Goal: Task Accomplishment & Management: Manage account settings

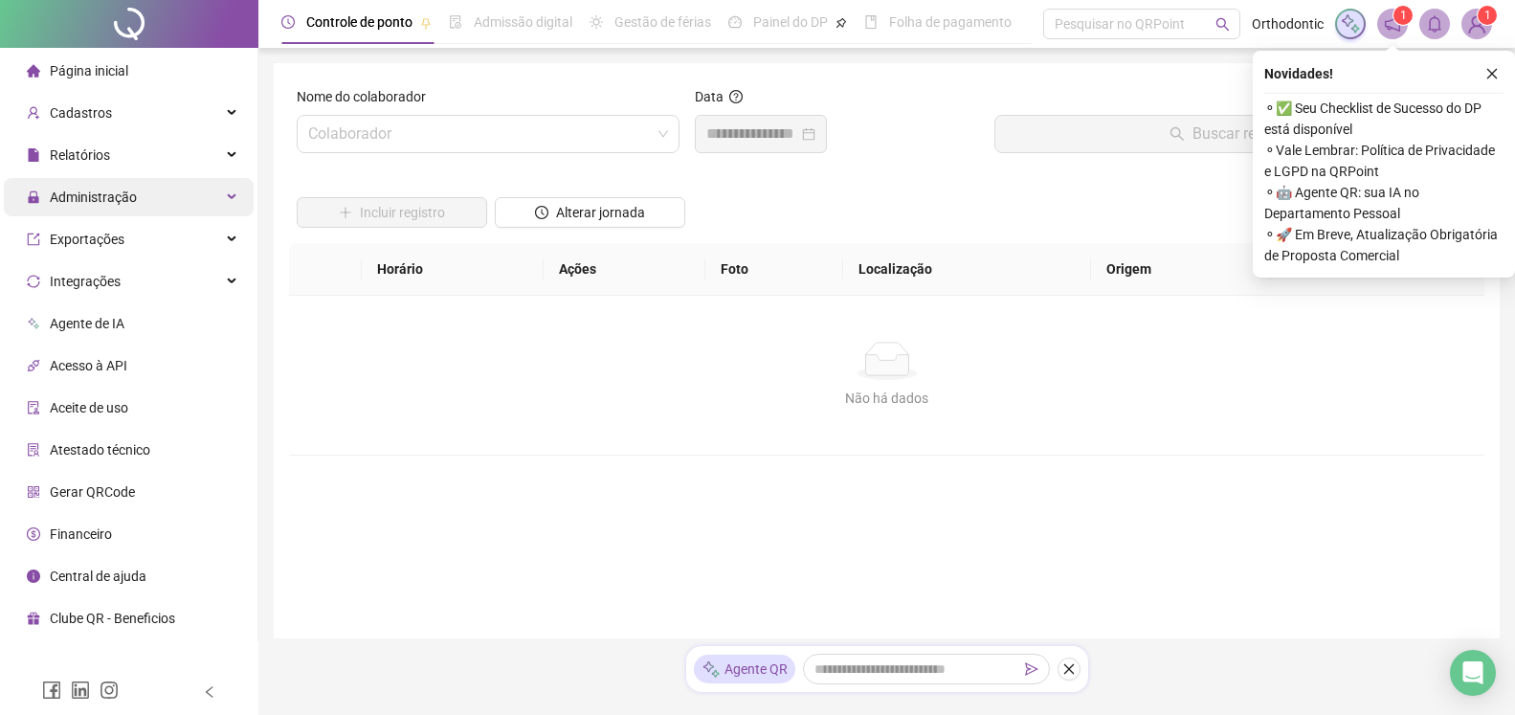
click at [208, 192] on div "Administração" at bounding box center [129, 197] width 250 height 38
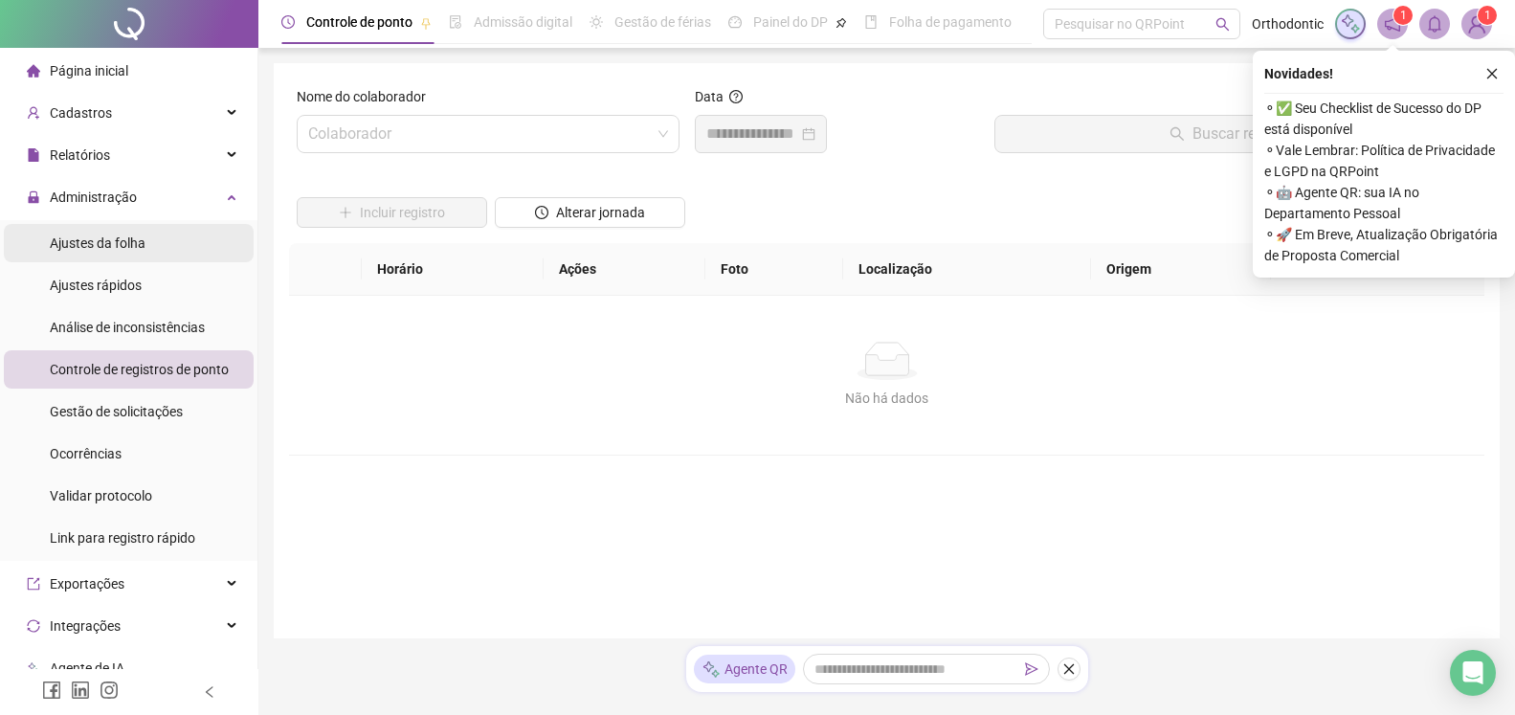
click at [141, 246] on span "Ajustes da folha" at bounding box center [98, 242] width 96 height 15
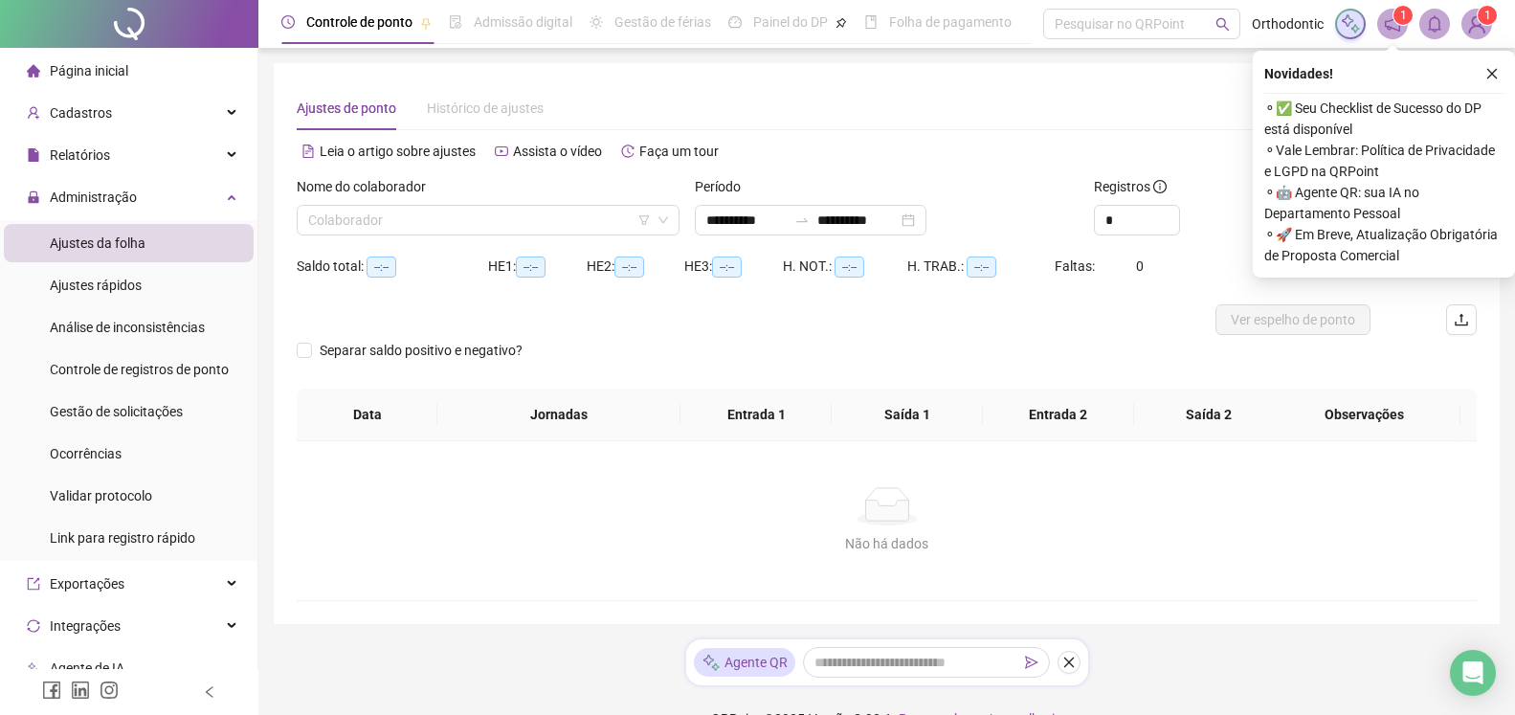
type input "**********"
click at [172, 208] on div "Administração" at bounding box center [129, 197] width 250 height 38
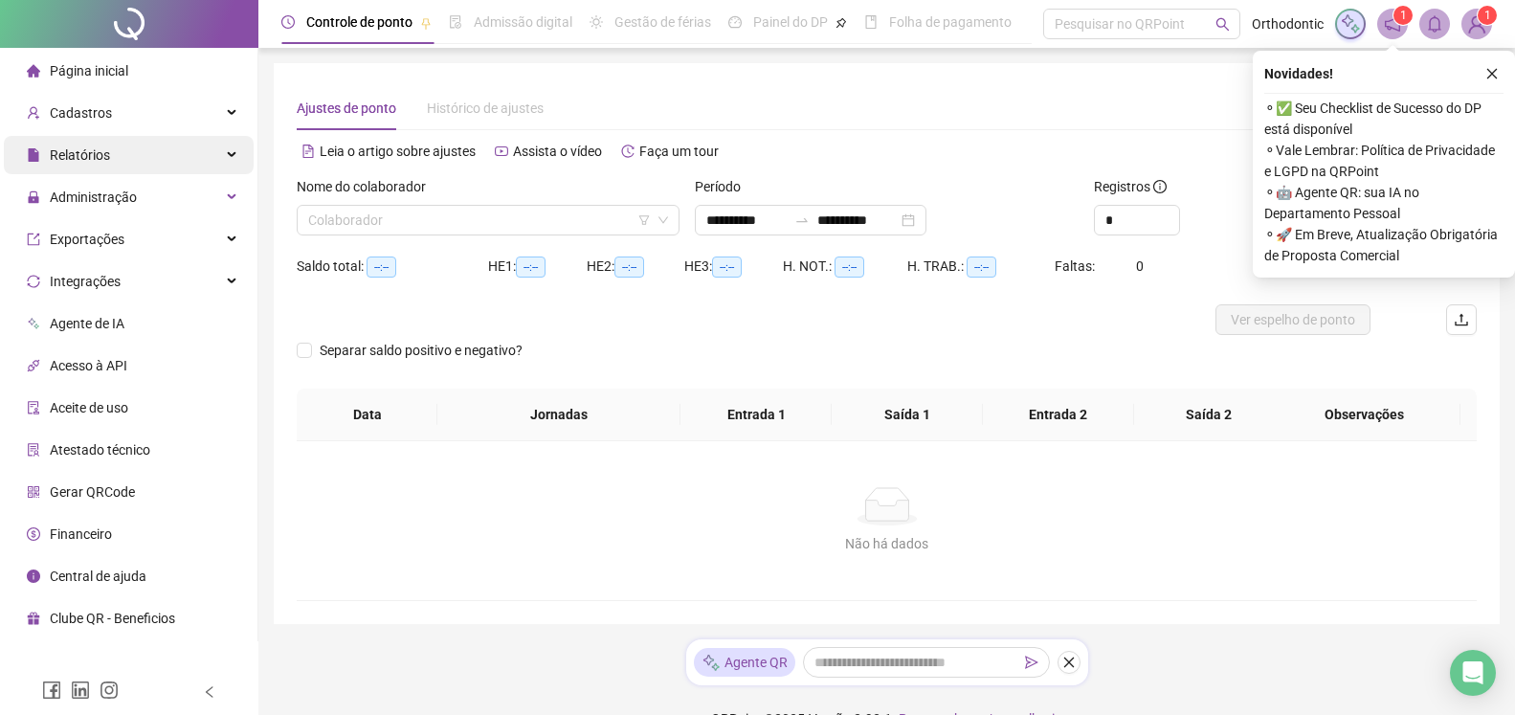
click at [170, 149] on div "Relatórios" at bounding box center [129, 155] width 250 height 38
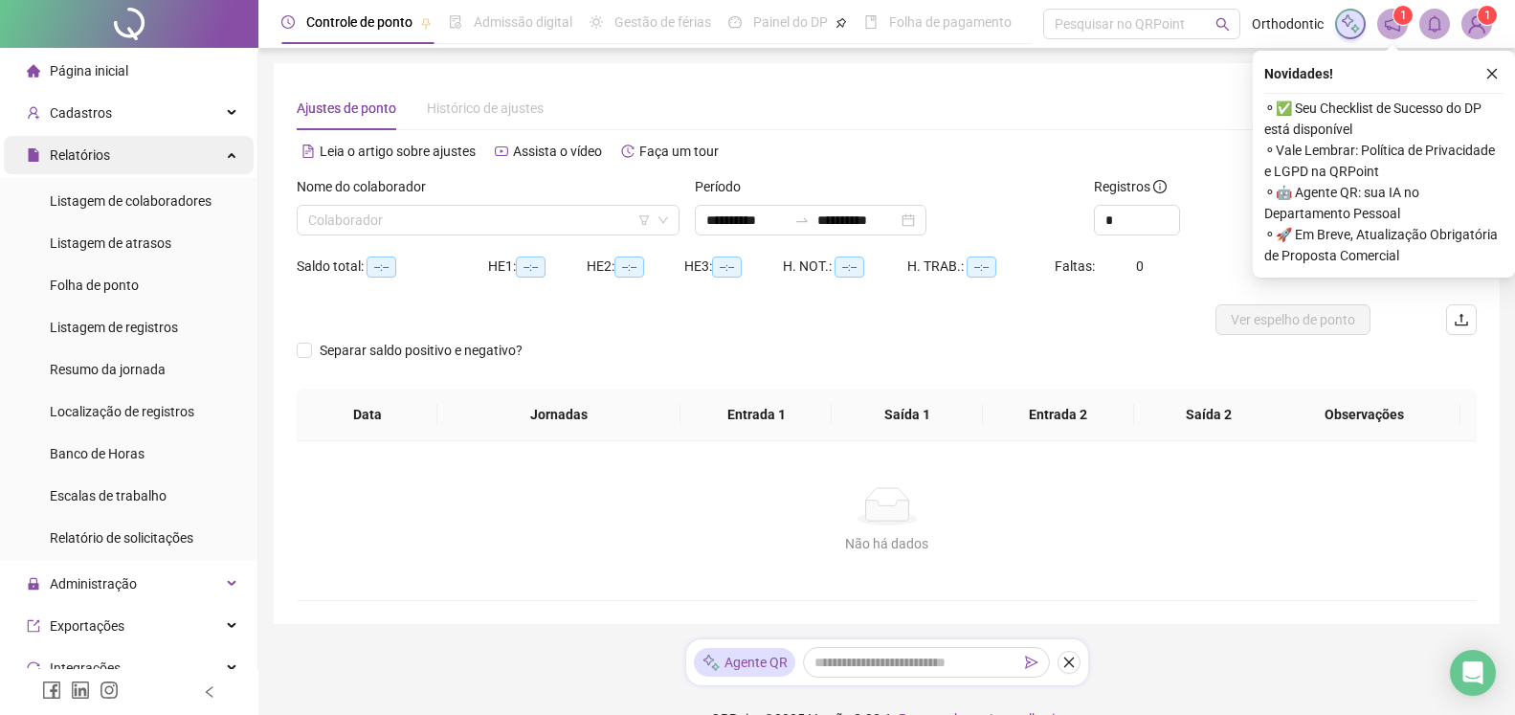
click at [169, 148] on div "Relatórios" at bounding box center [129, 155] width 250 height 38
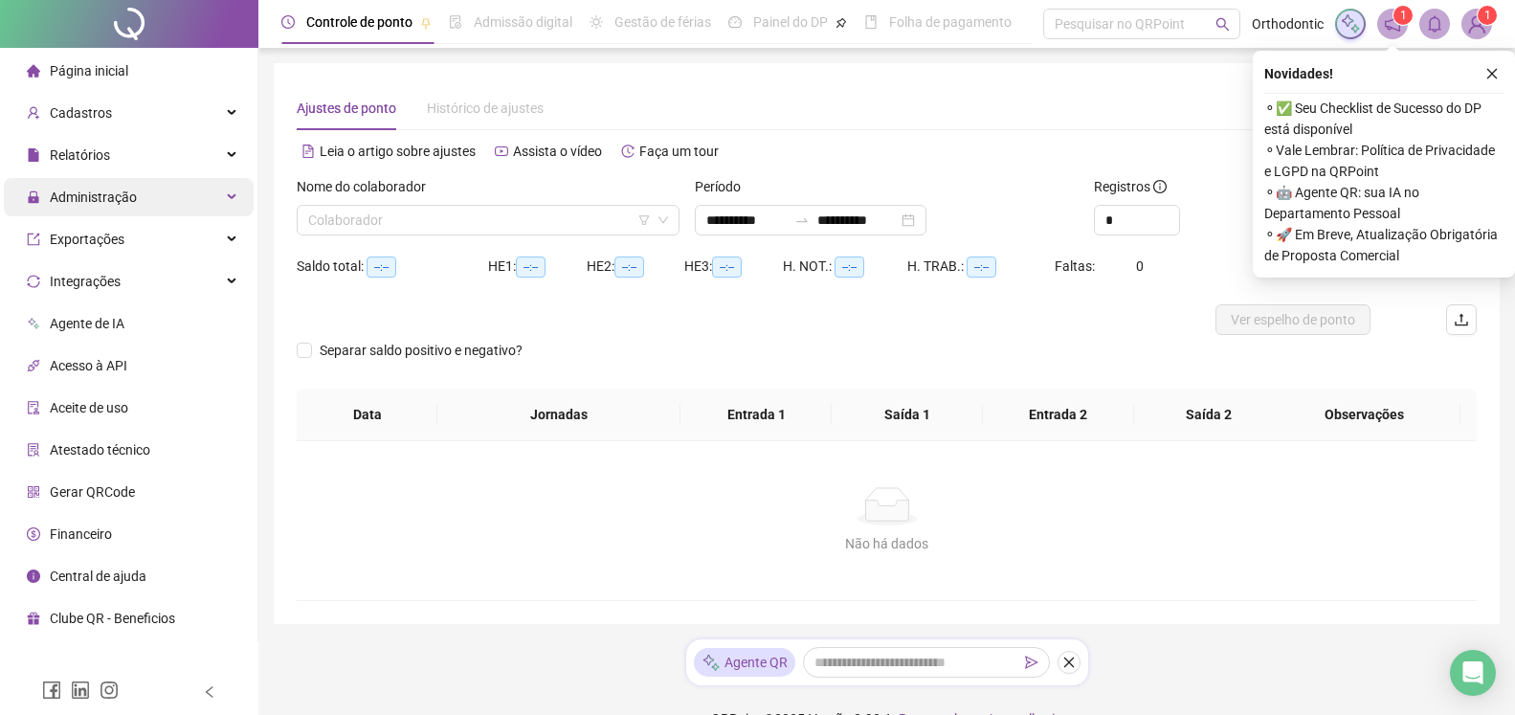
click at [154, 178] on div "Administração" at bounding box center [129, 197] width 250 height 38
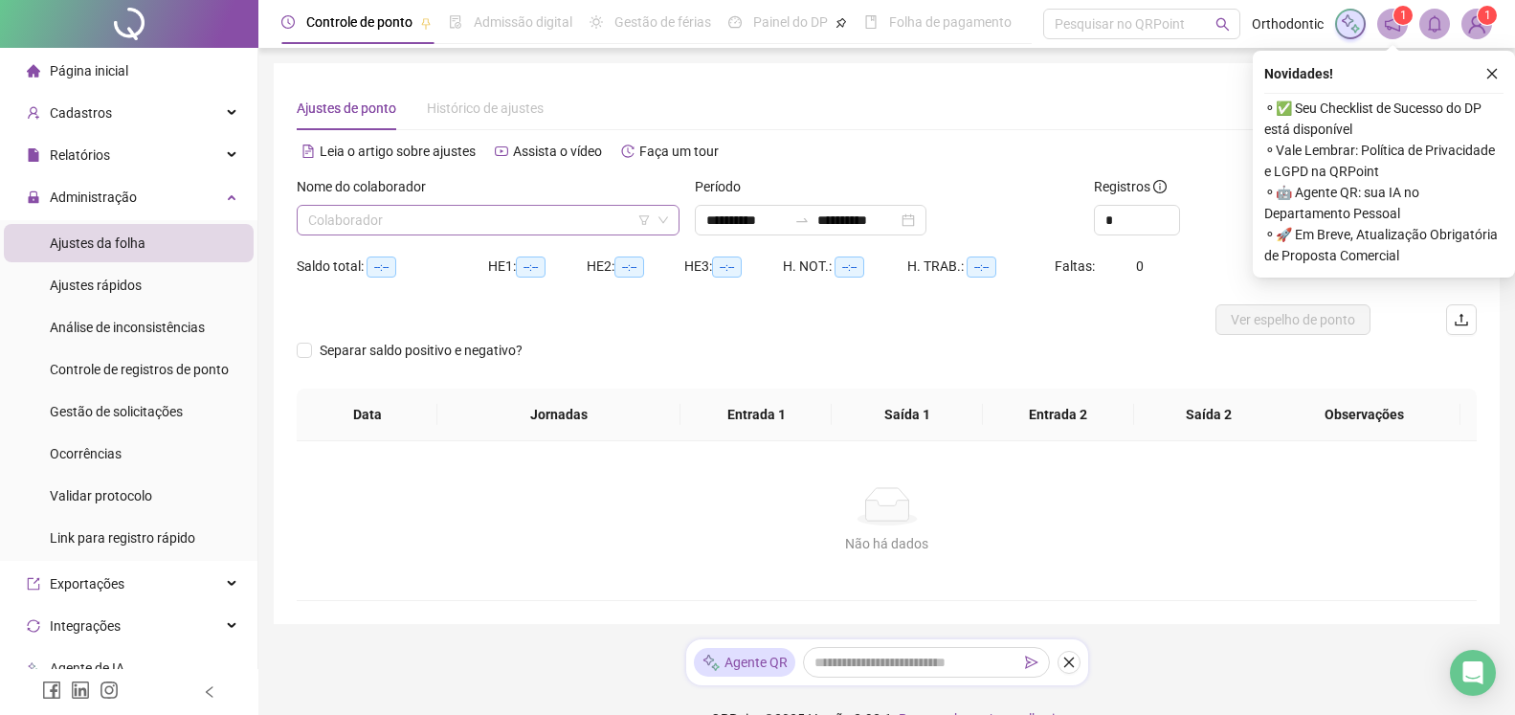
click at [438, 222] on input "search" at bounding box center [479, 220] width 343 height 29
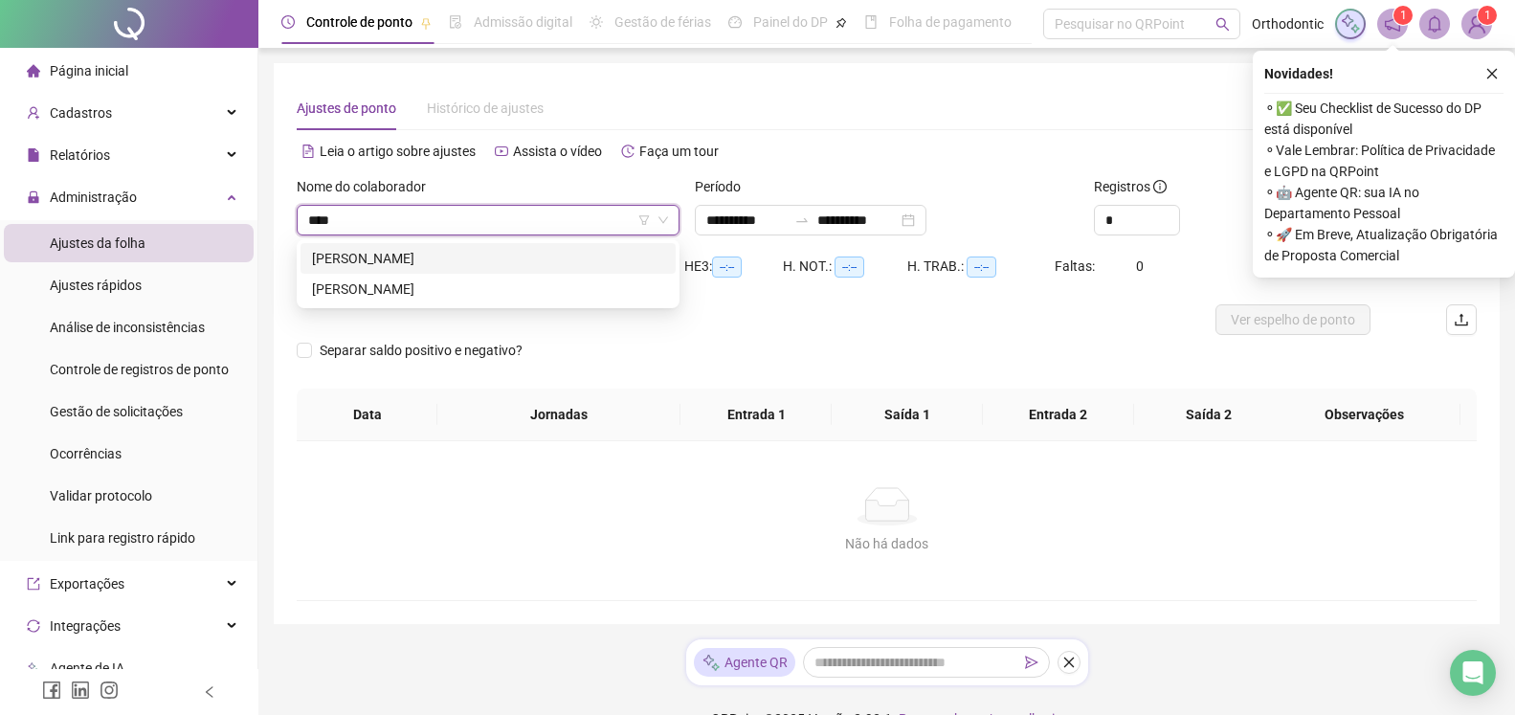
type input "*****"
click at [408, 291] on div "[PERSON_NAME]" at bounding box center [488, 288] width 352 height 21
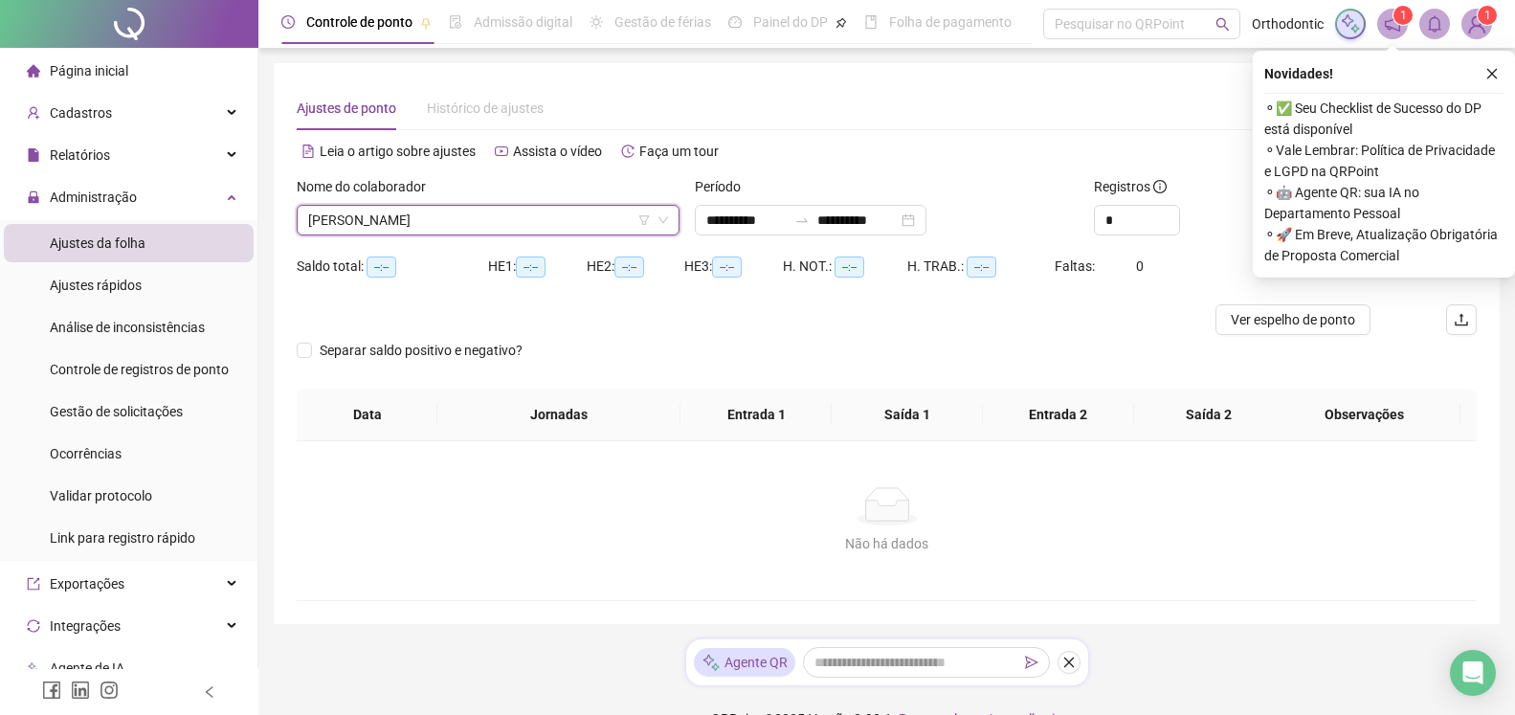
click at [1487, 97] on div "⚬ ✅ Seu Checklist de Sucesso do DP está disponível ⚬ Vale Lembrar: Política de …" at bounding box center [1383, 179] width 239 height 173
click at [1490, 84] on button "button" at bounding box center [1491, 73] width 23 height 23
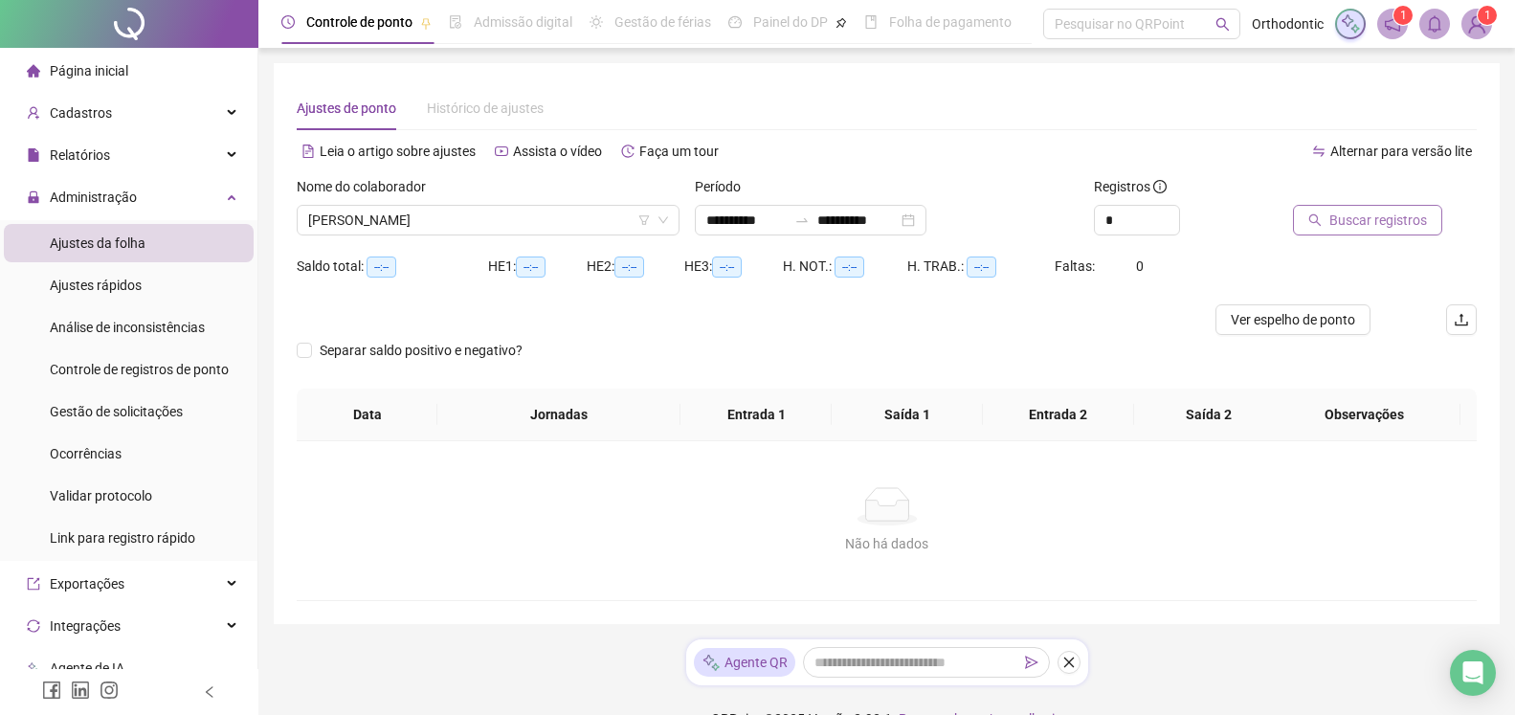
click at [1373, 212] on span "Buscar registros" at bounding box center [1378, 220] width 98 height 21
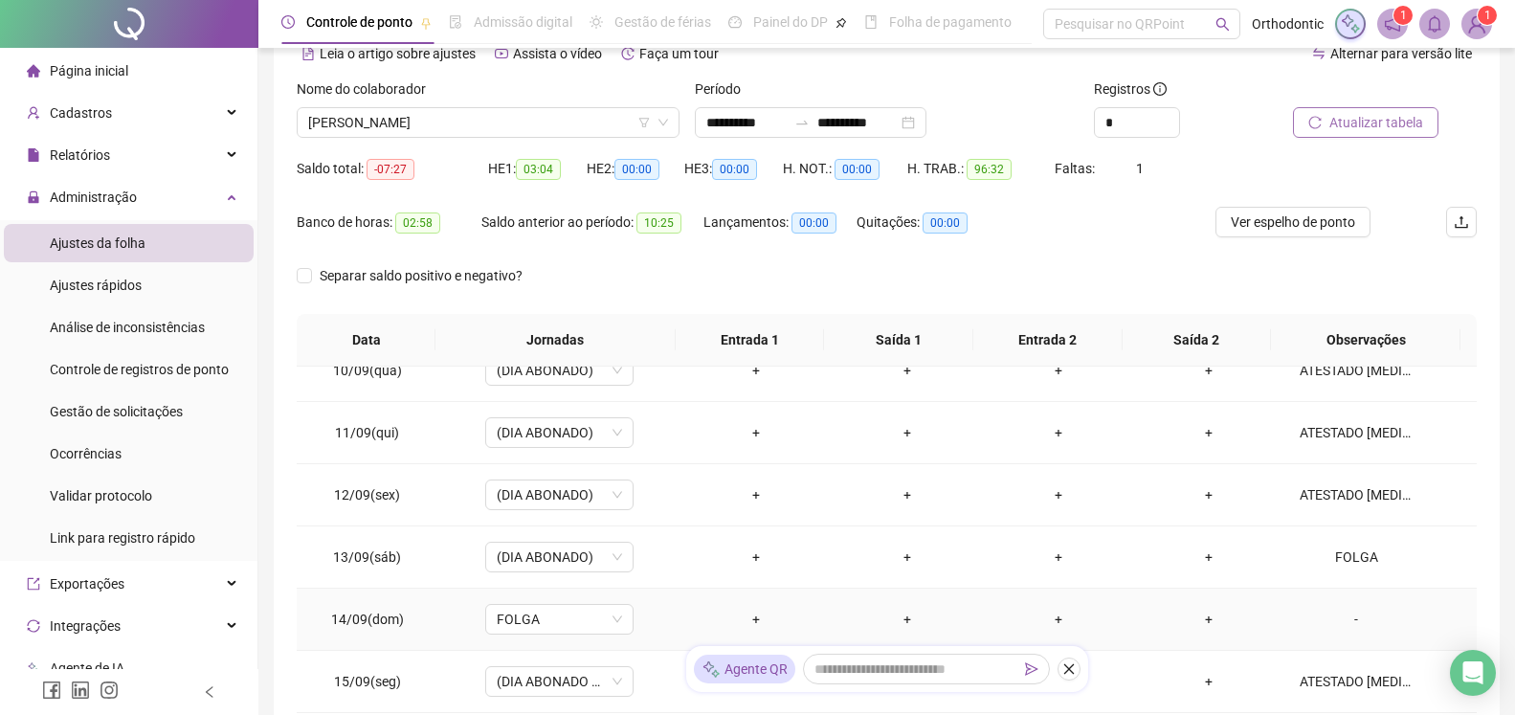
scroll to position [309, 0]
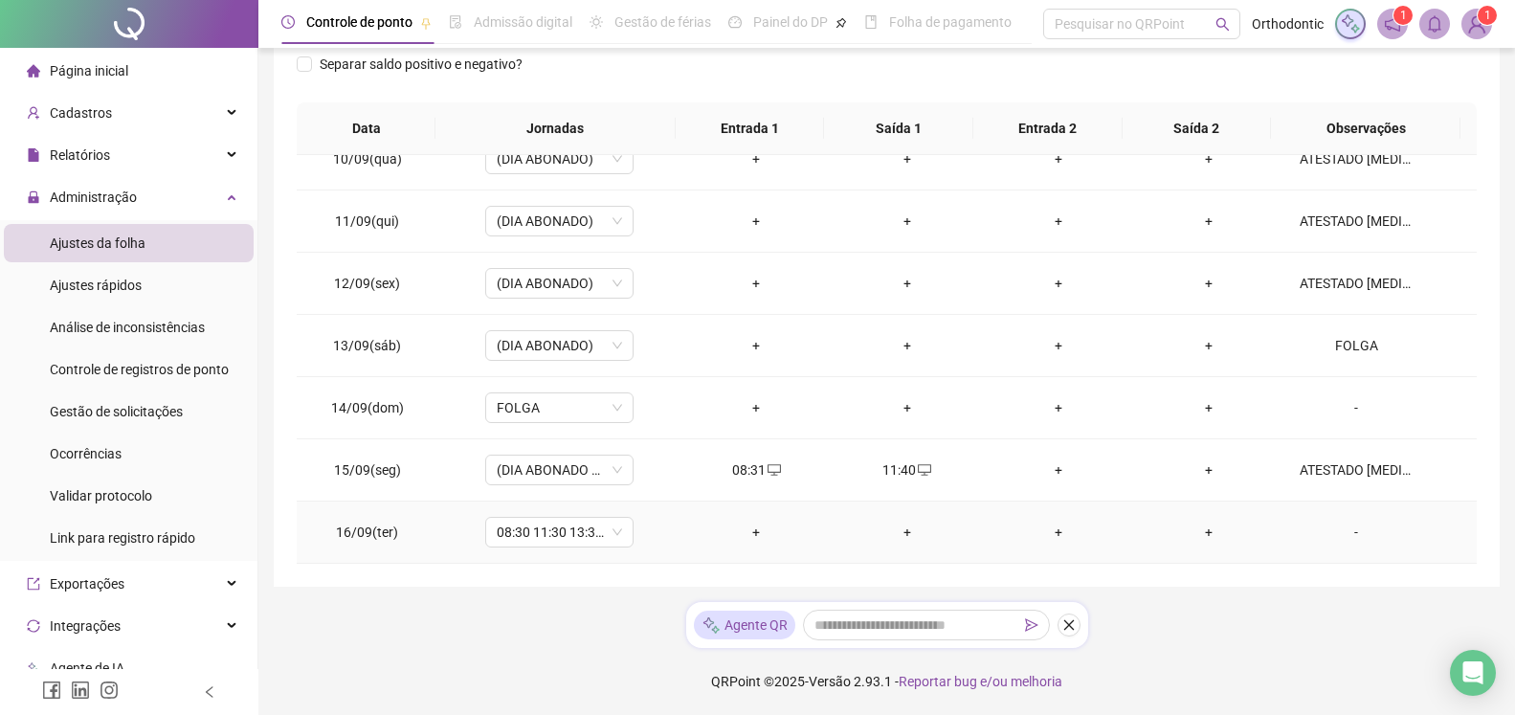
click at [749, 530] on div "+" at bounding box center [756, 531] width 121 height 21
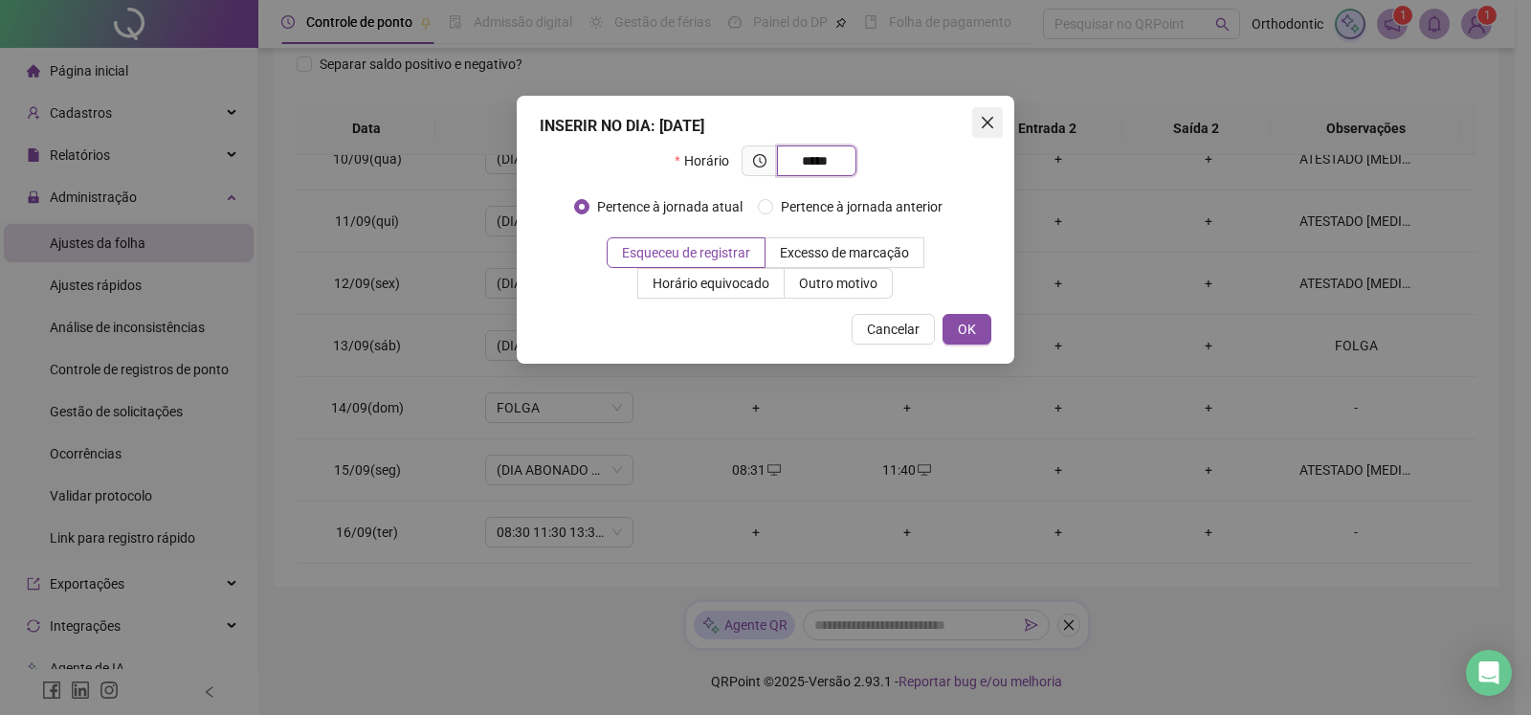
type input "*****"
click at [986, 110] on button "Close" at bounding box center [987, 122] width 31 height 31
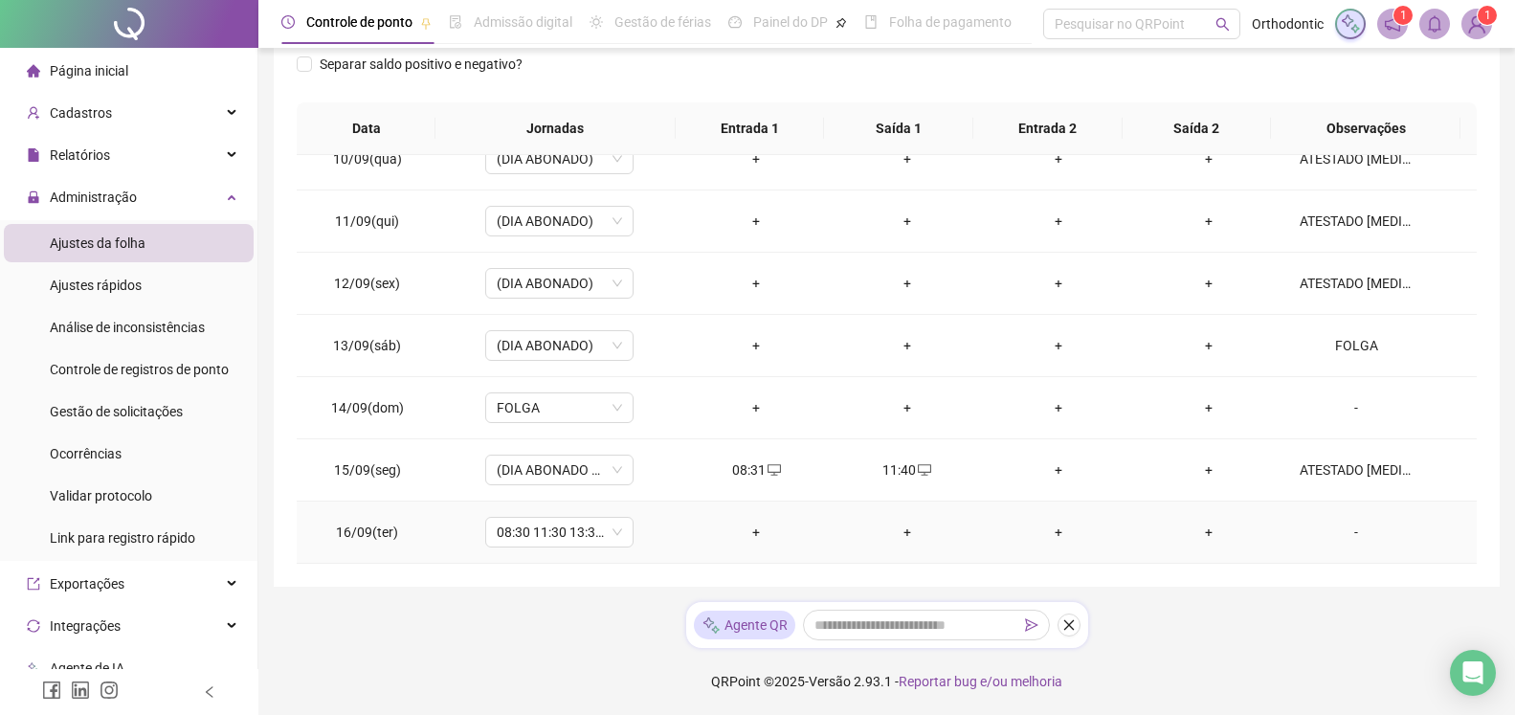
click at [1337, 523] on div "-" at bounding box center [1355, 531] width 113 height 21
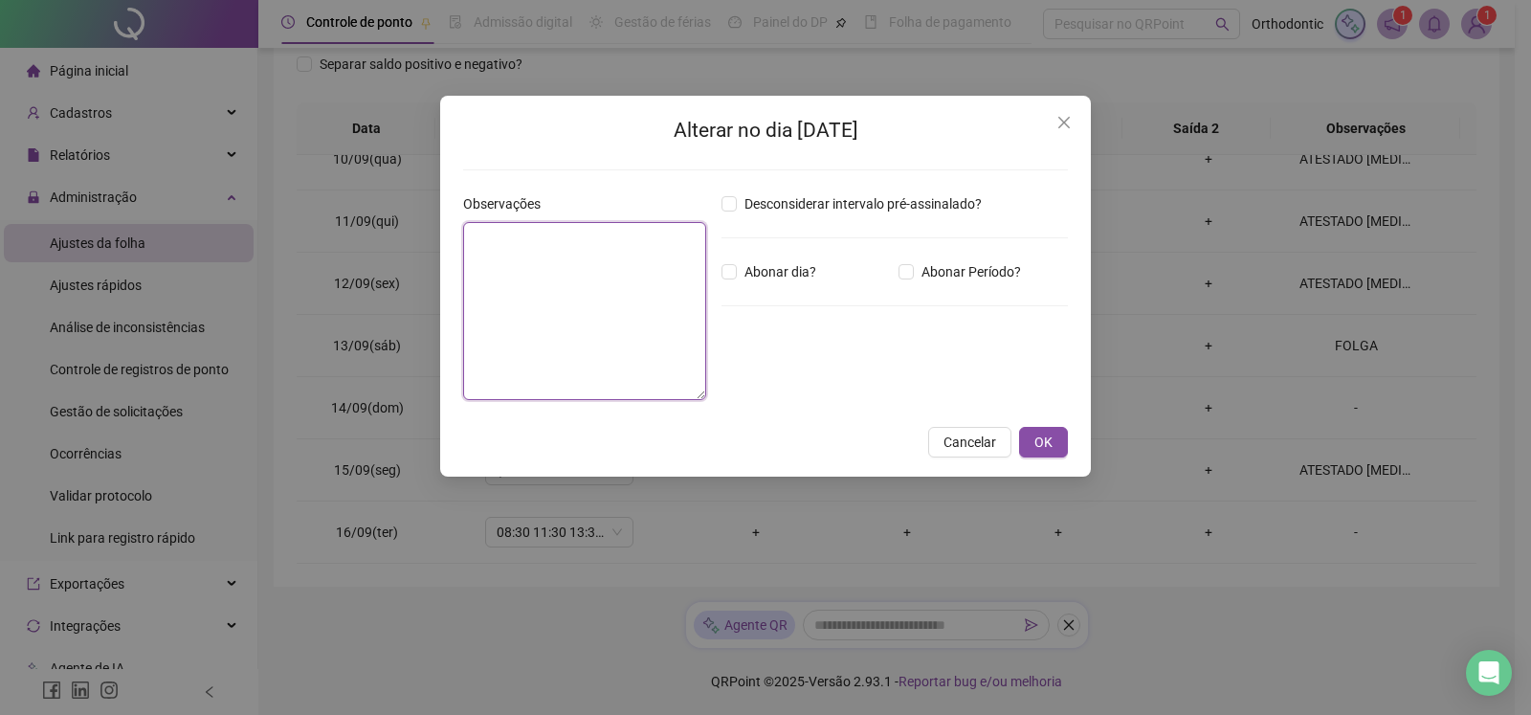
click at [598, 279] on textarea at bounding box center [584, 311] width 243 height 178
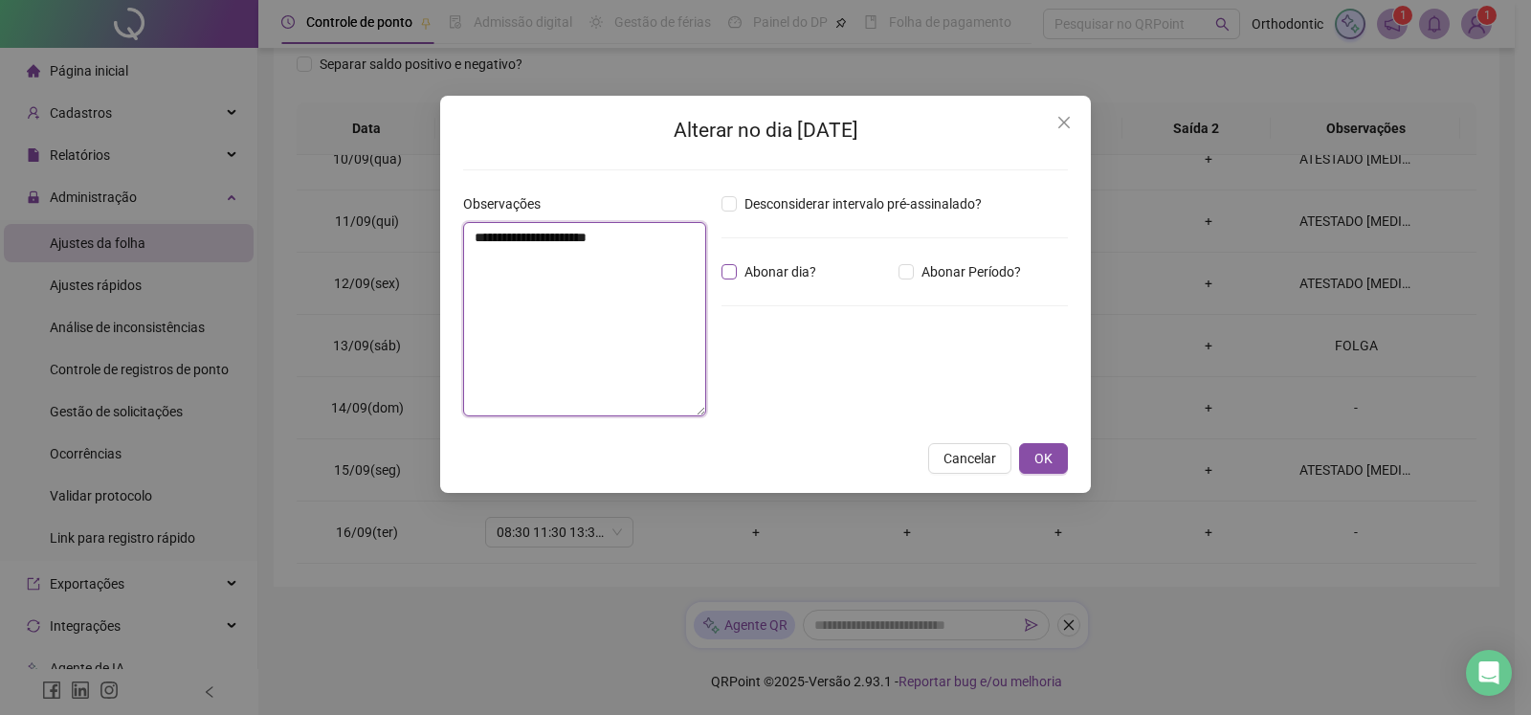
type textarea "**********"
click at [1041, 459] on span "OK" at bounding box center [1043, 458] width 18 height 21
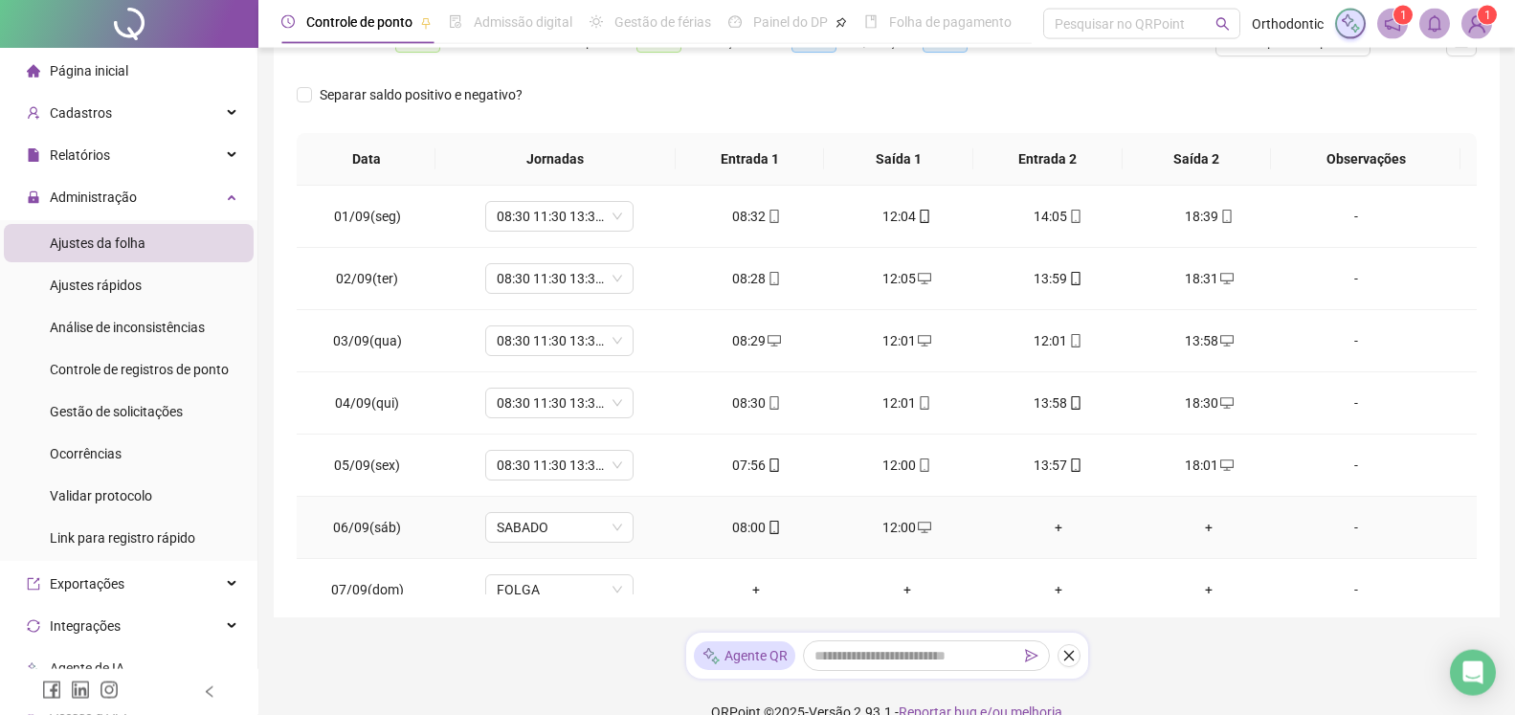
scroll to position [0, 0]
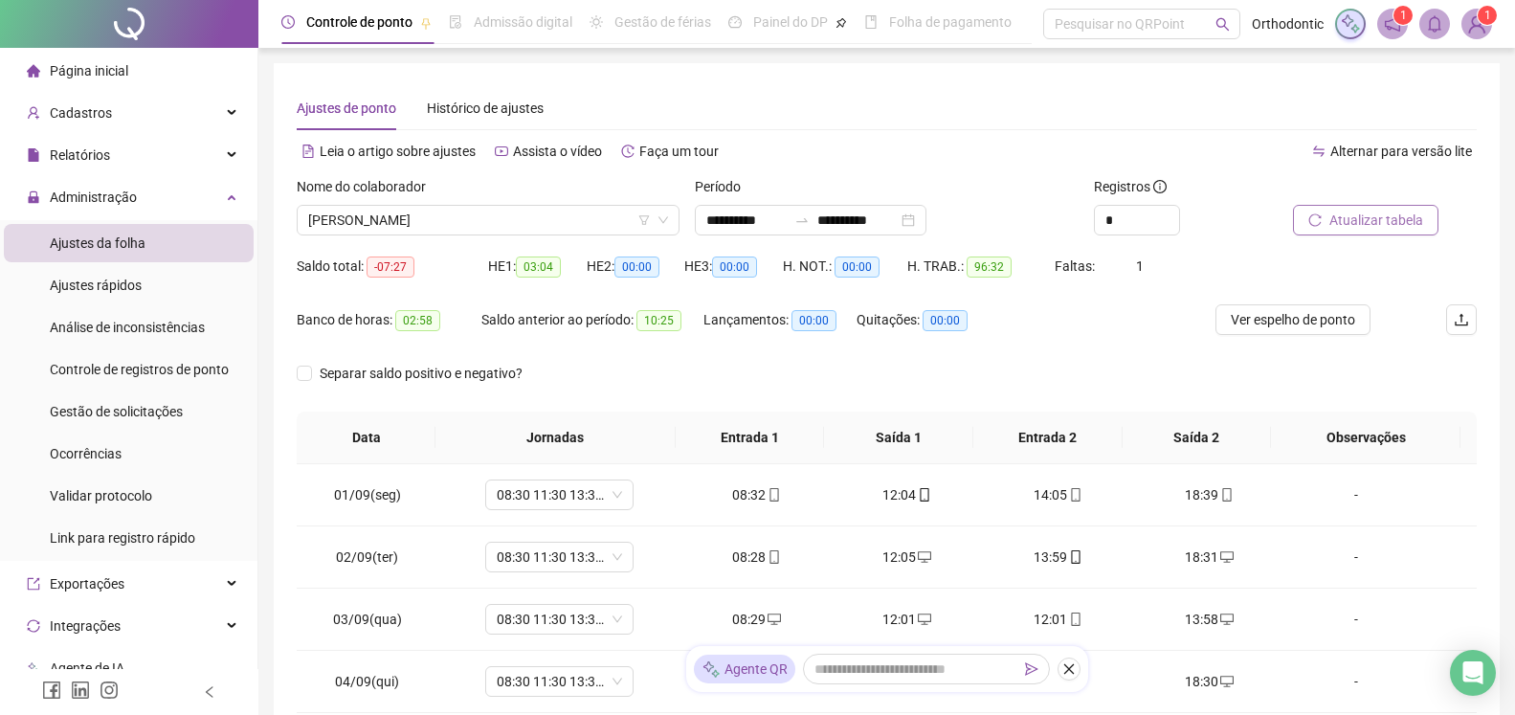
click at [1341, 219] on span "Atualizar tabela" at bounding box center [1376, 220] width 94 height 21
click at [1459, 326] on icon "upload" at bounding box center [1460, 319] width 15 height 15
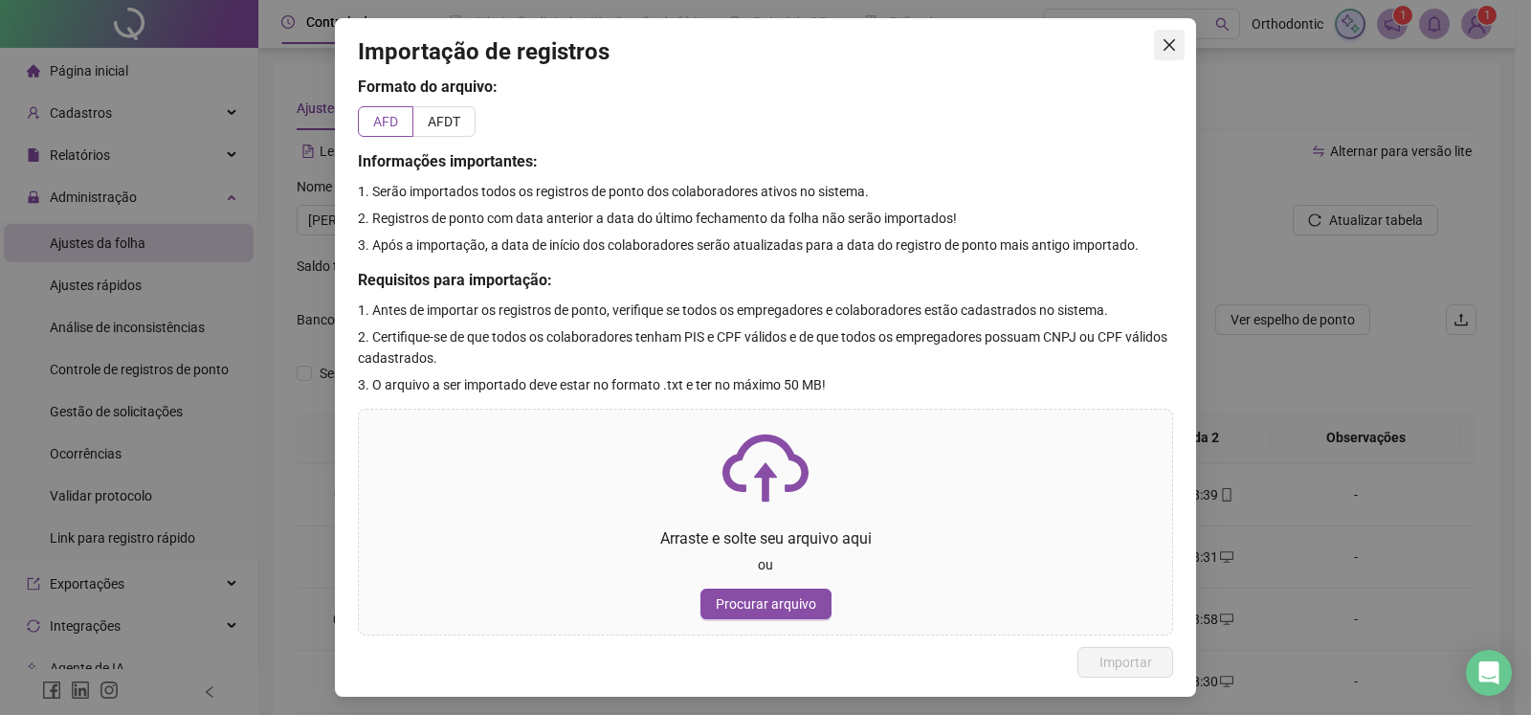
click at [1172, 45] on icon "close" at bounding box center [1169, 44] width 15 height 15
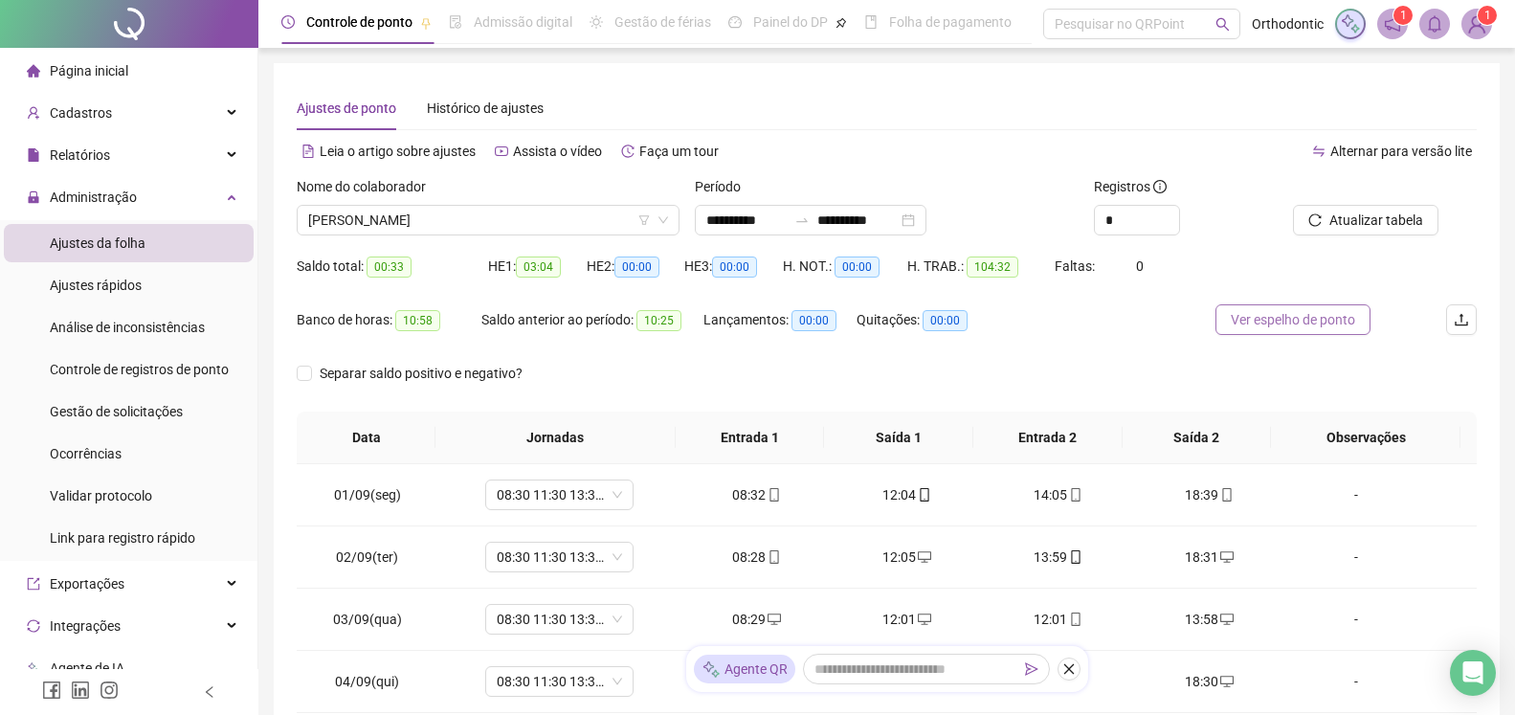
click at [1276, 325] on span "Ver espelho de ponto" at bounding box center [1292, 319] width 124 height 21
click at [1468, 315] on icon "upload" at bounding box center [1460, 319] width 15 height 15
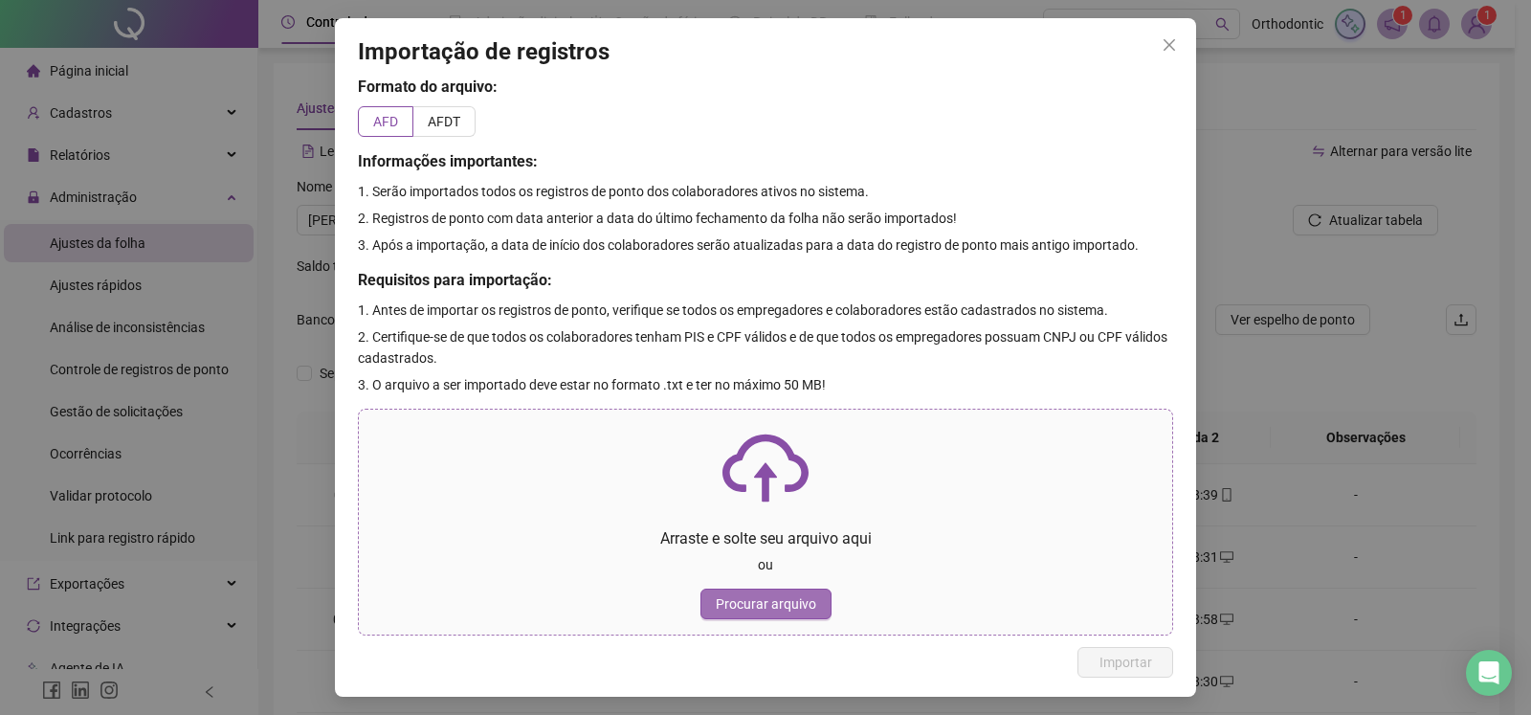
click at [806, 591] on button "Procurar arquivo" at bounding box center [765, 603] width 131 height 31
click at [1171, 37] on icon "close" at bounding box center [1169, 44] width 15 height 15
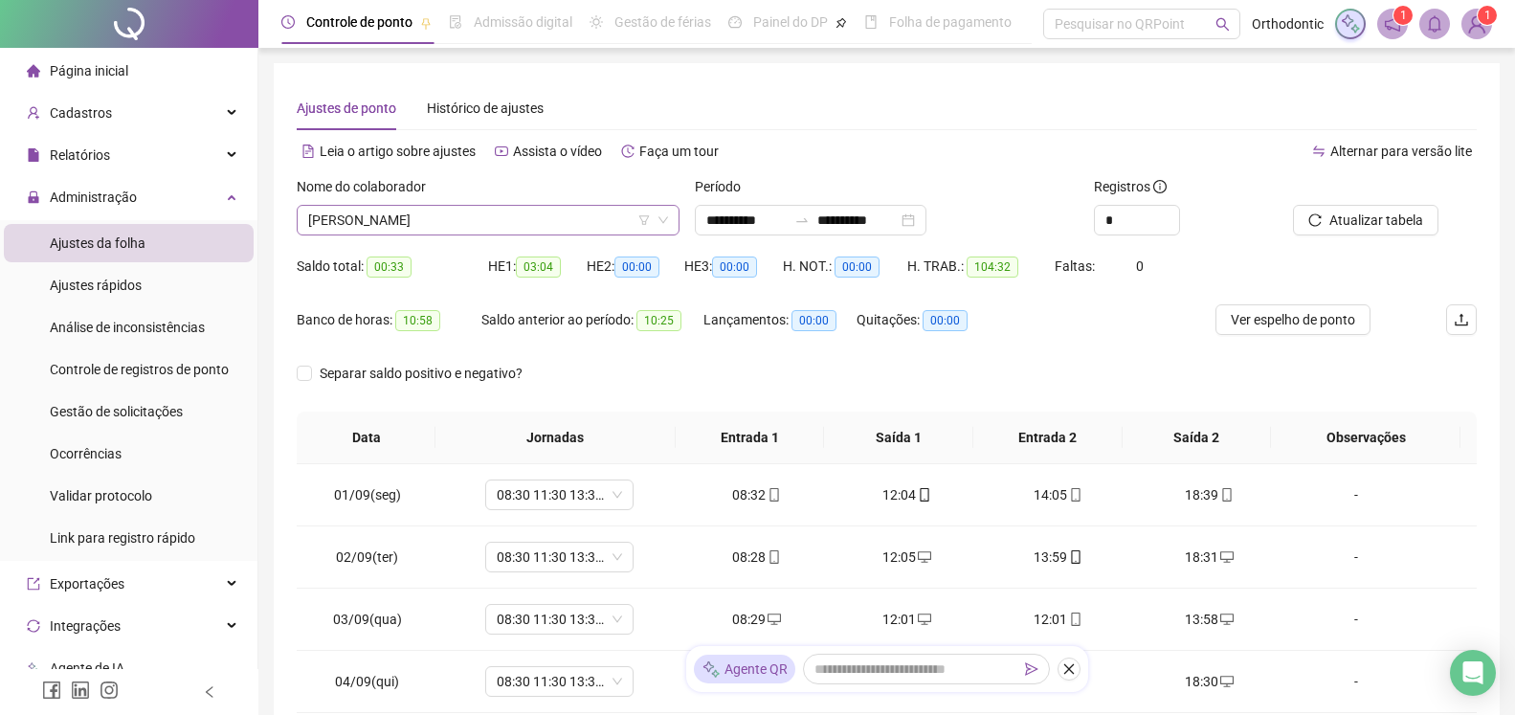
click at [461, 225] on span "[PERSON_NAME]" at bounding box center [488, 220] width 360 height 29
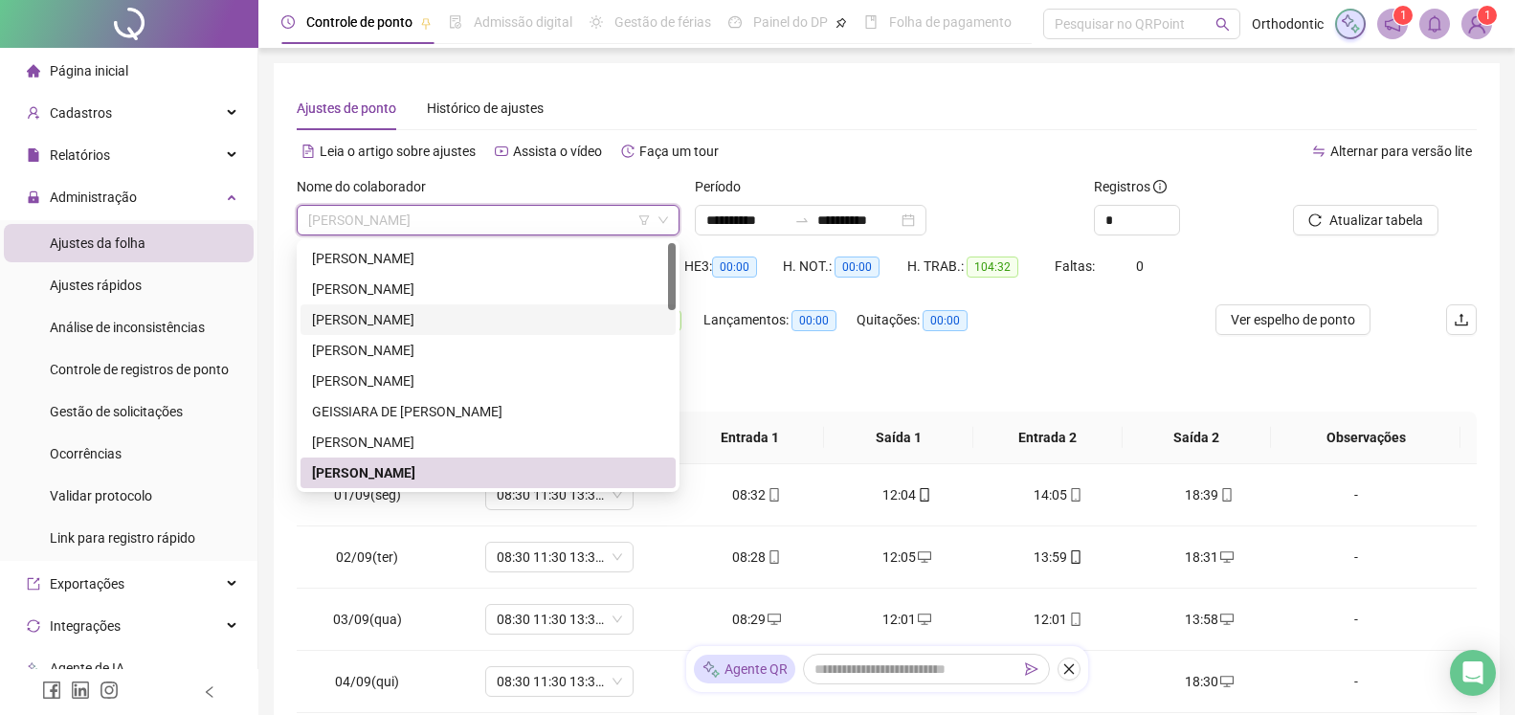
click at [396, 318] on div "[PERSON_NAME]" at bounding box center [488, 319] width 352 height 21
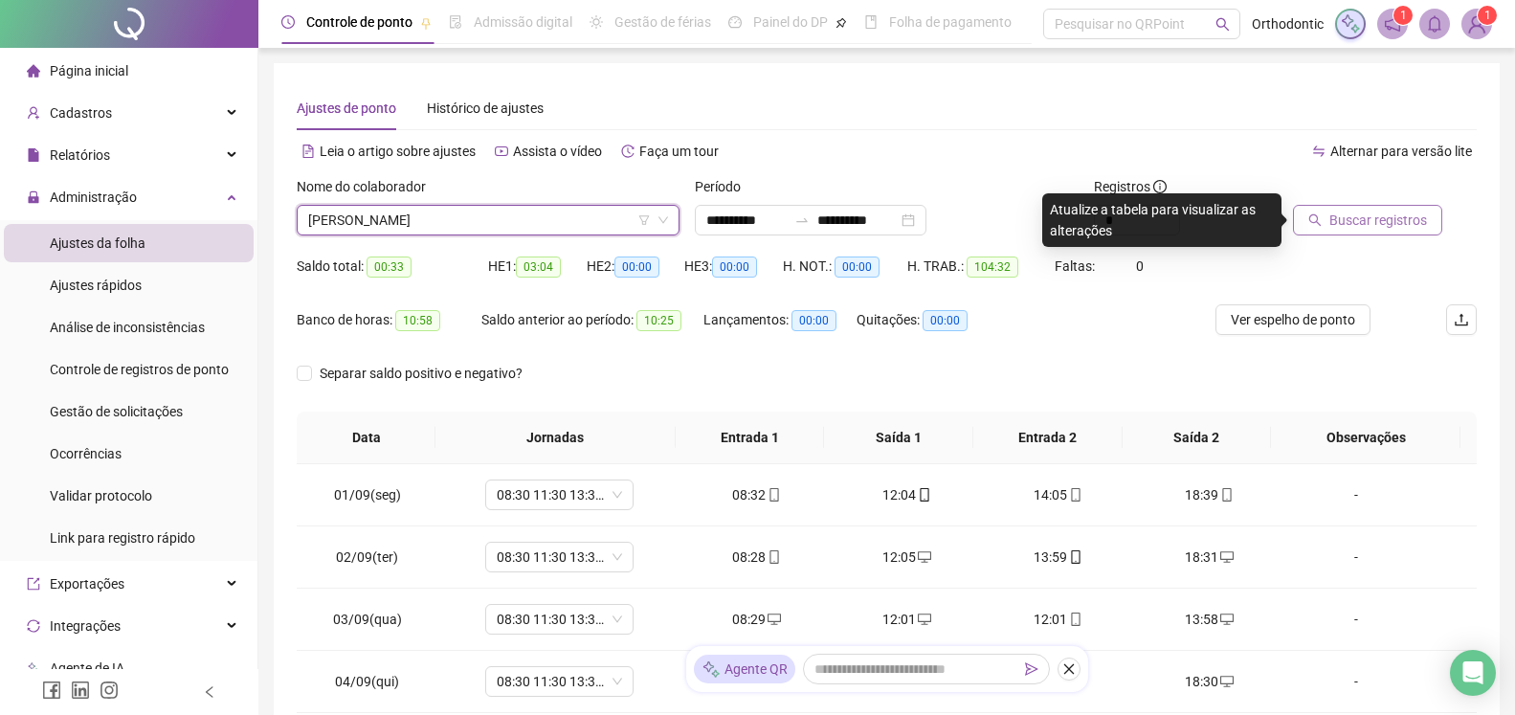
click at [1334, 225] on span "Buscar registros" at bounding box center [1378, 220] width 98 height 21
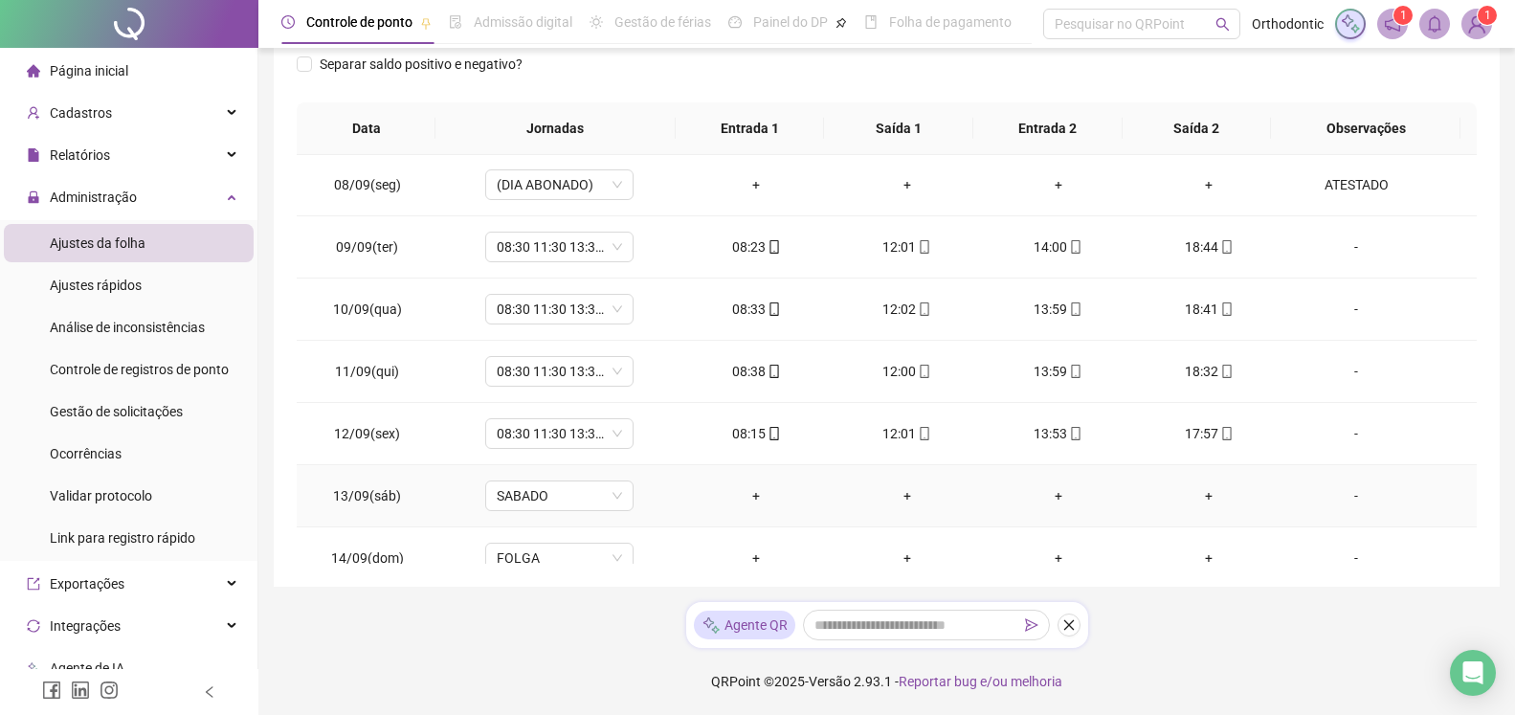
scroll to position [545, 0]
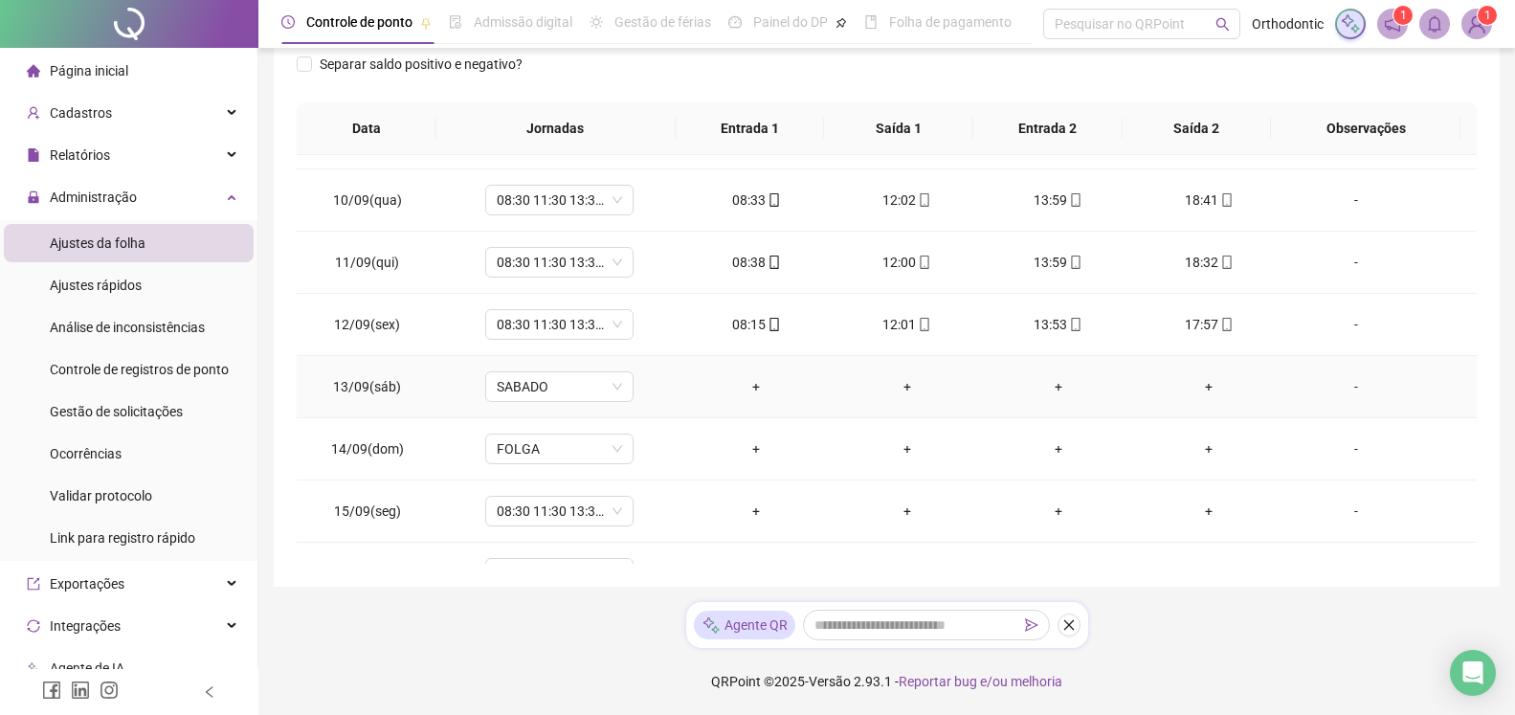
click at [1340, 387] on div "-" at bounding box center [1355, 386] width 113 height 21
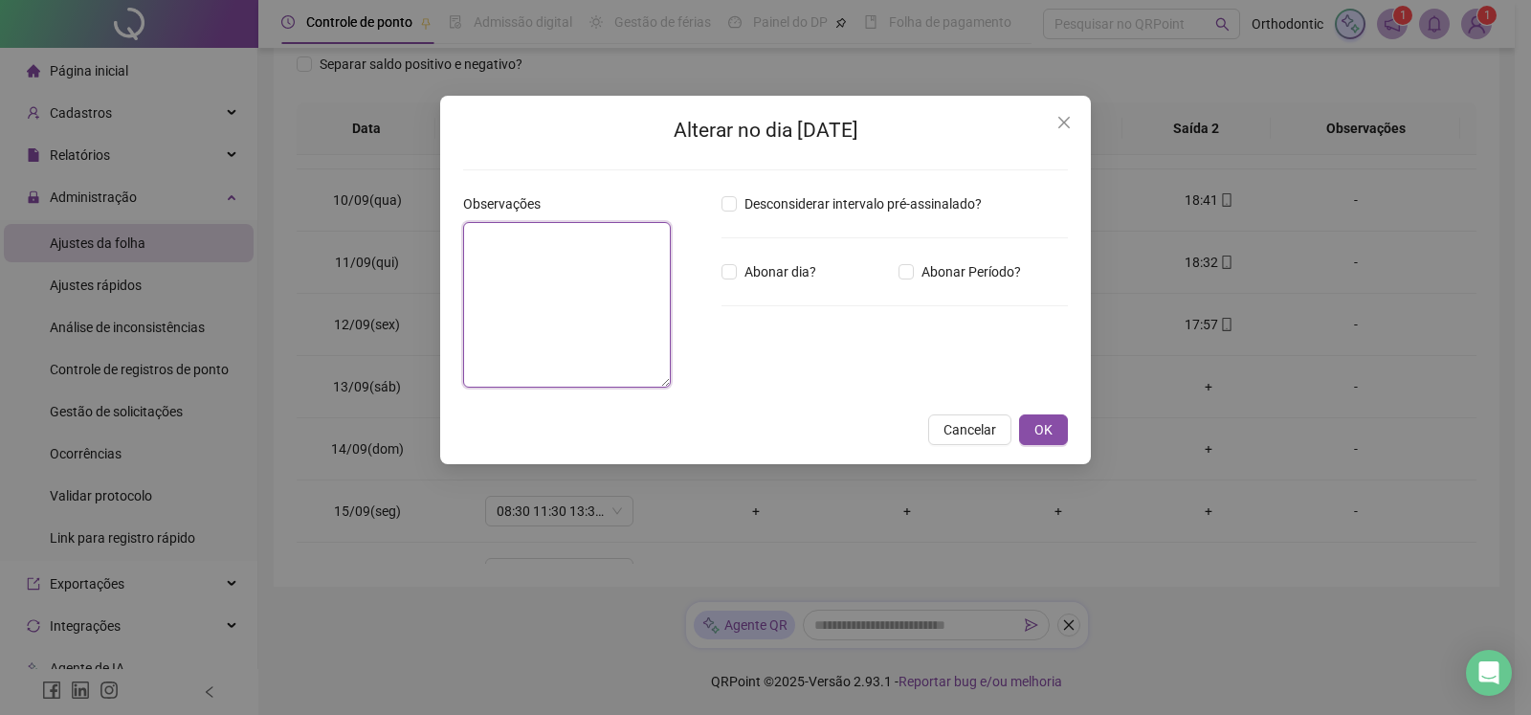
click at [604, 321] on textarea at bounding box center [567, 305] width 208 height 166
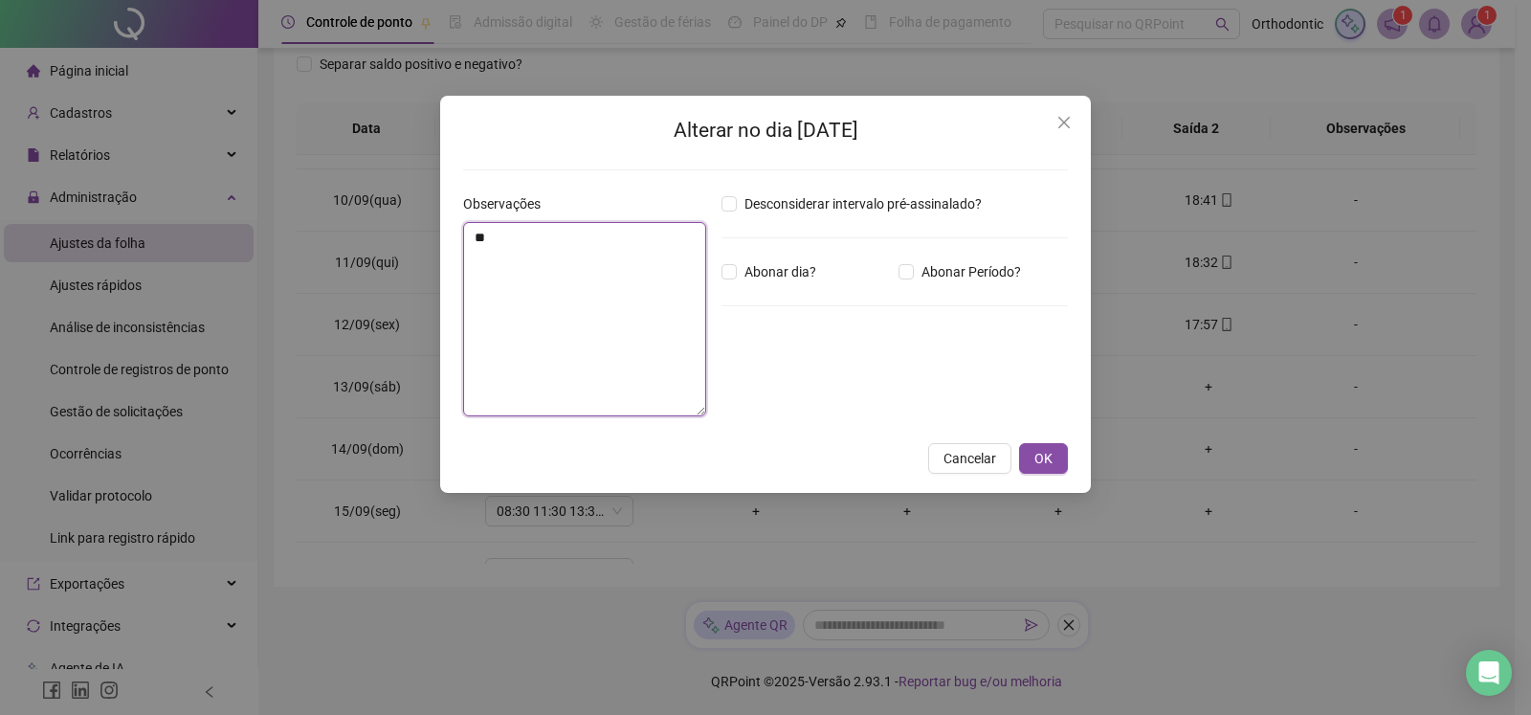
type textarea "*"
type textarea "*****"
click at [1059, 454] on button "OK" at bounding box center [1043, 458] width 49 height 31
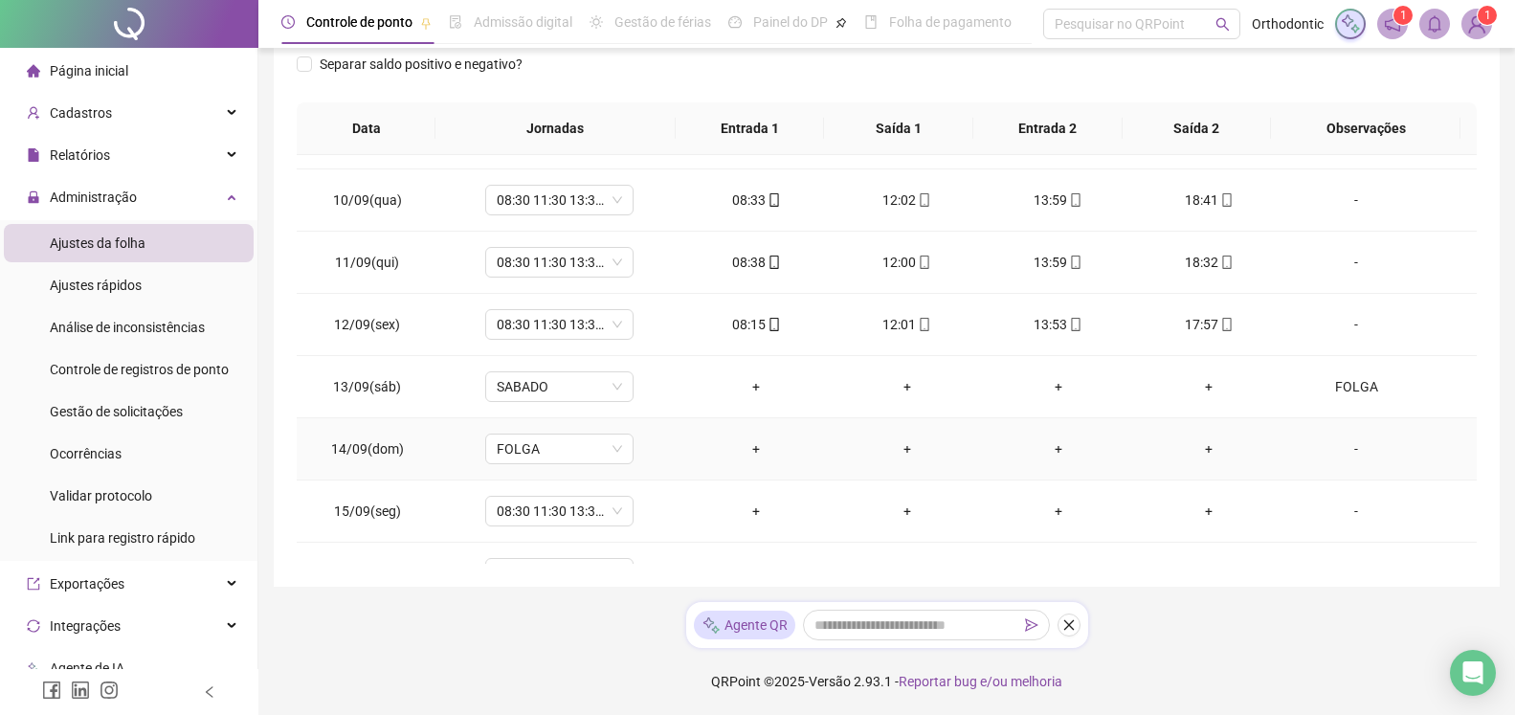
scroll to position [587, 0]
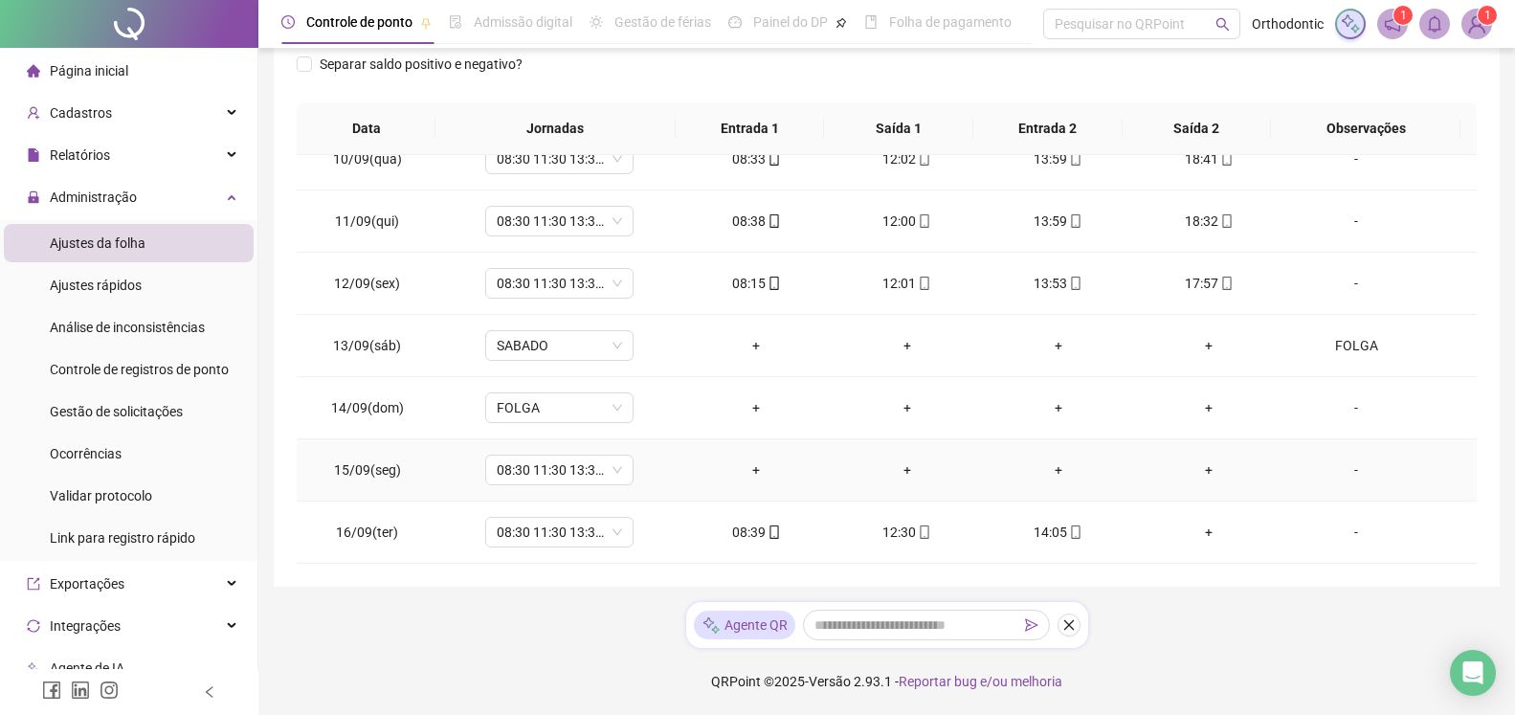
click at [1341, 476] on div "-" at bounding box center [1355, 469] width 113 height 21
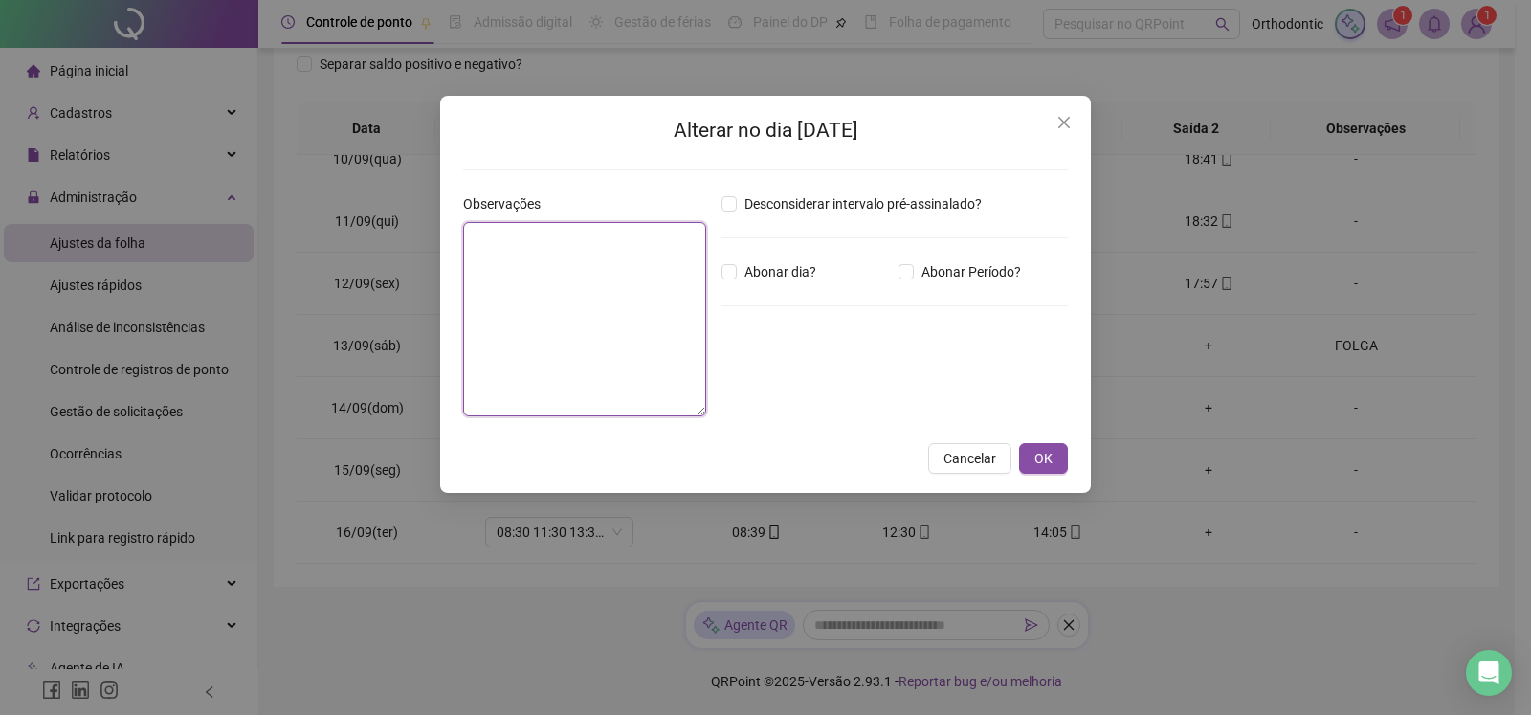
click at [612, 309] on textarea at bounding box center [584, 319] width 243 height 194
type textarea "*"
type textarea "*****"
click at [736, 277] on span at bounding box center [728, 271] width 15 height 15
click at [1047, 453] on span "OK" at bounding box center [1043, 458] width 18 height 21
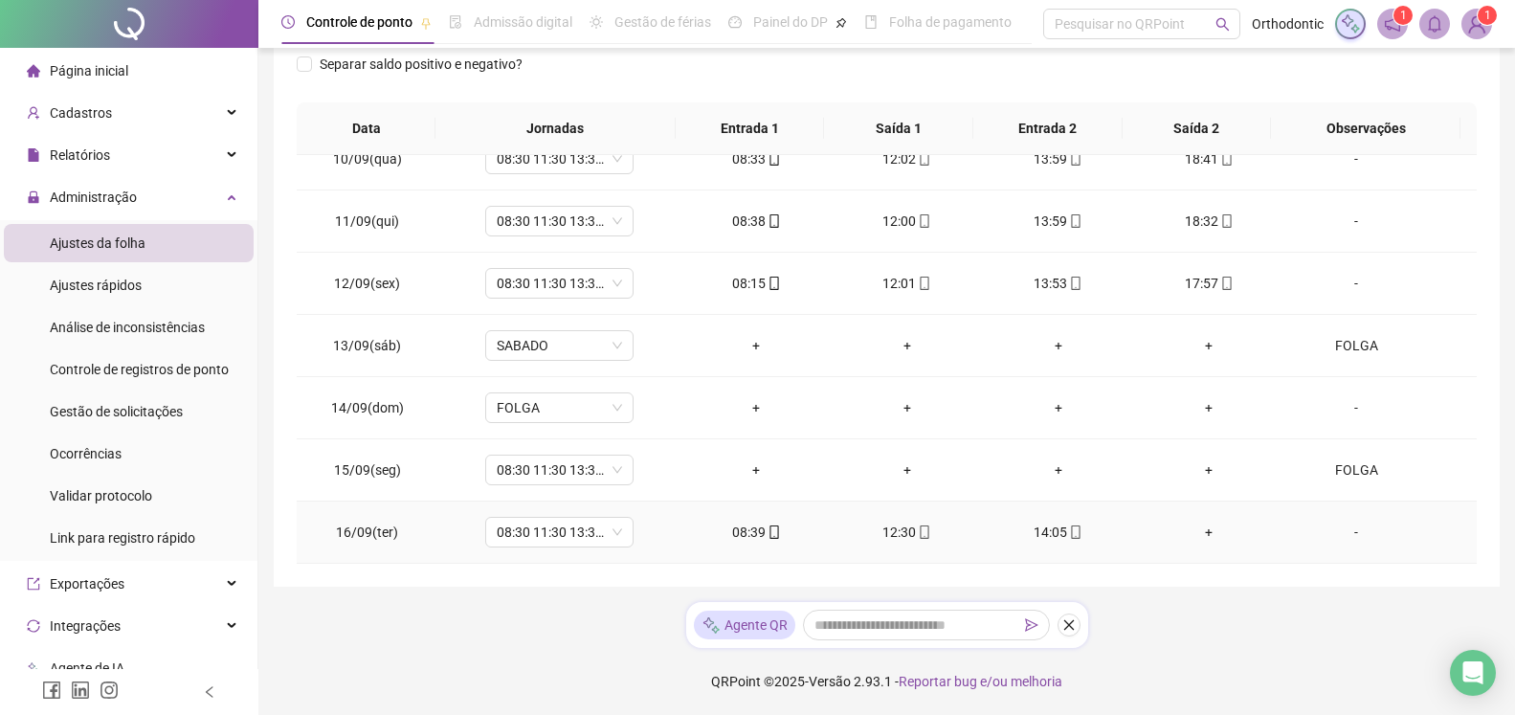
click at [1196, 528] on div "+" at bounding box center [1209, 531] width 121 height 21
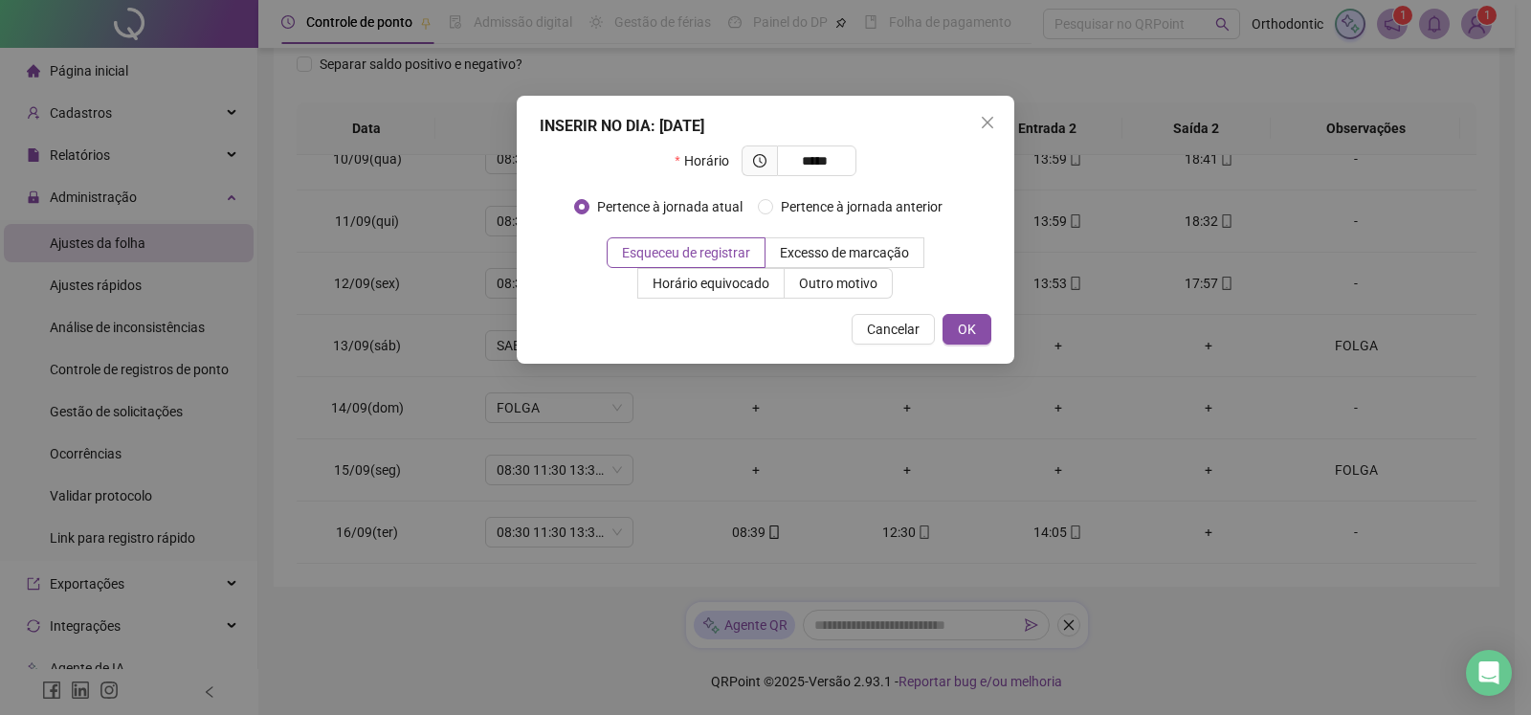
type input "*****"
click at [961, 354] on div "INSERIR NO DIA : [DATE] Horário ***** Pertence à jornada atual Pertence à jorna…" at bounding box center [766, 230] width 498 height 268
click at [968, 321] on span "OK" at bounding box center [967, 329] width 18 height 21
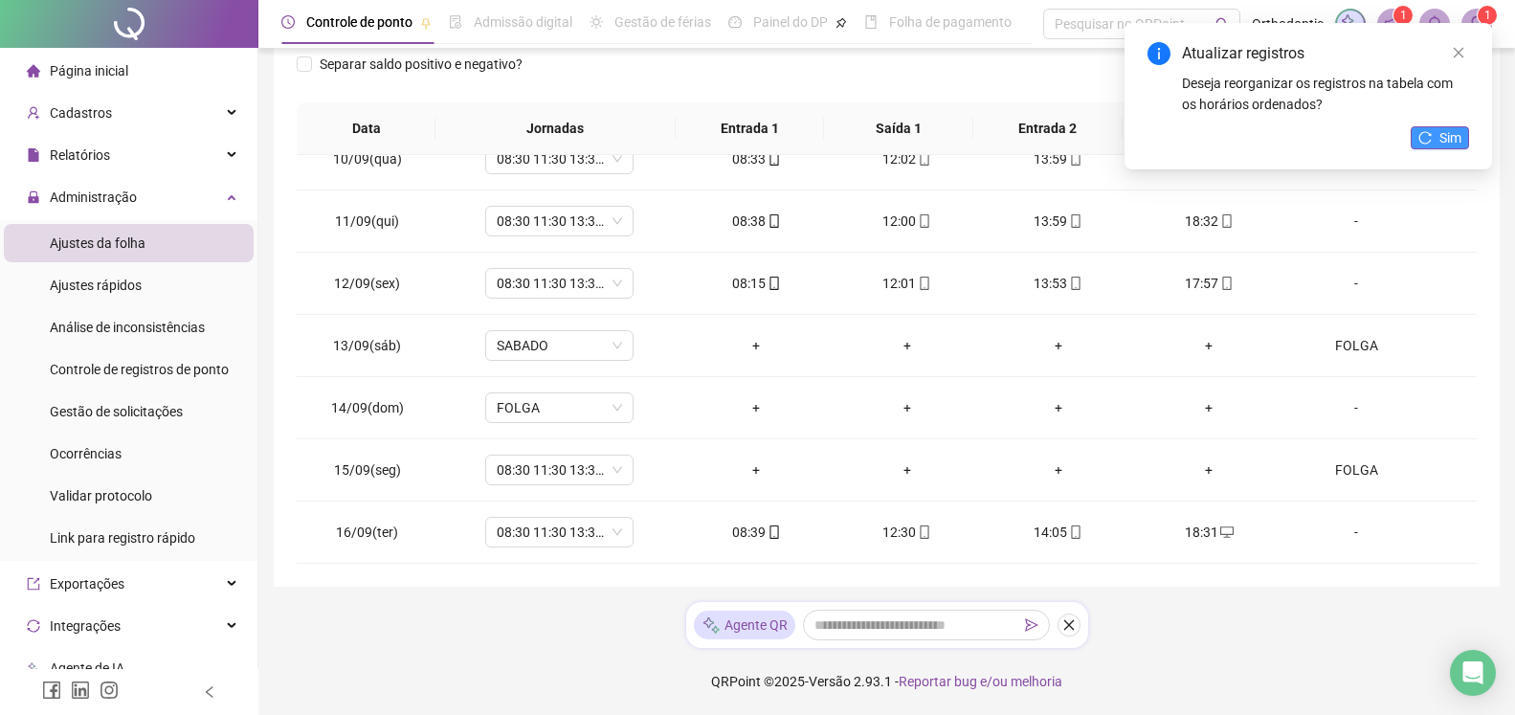
click at [1434, 144] on button "Sim" at bounding box center [1439, 137] width 58 height 23
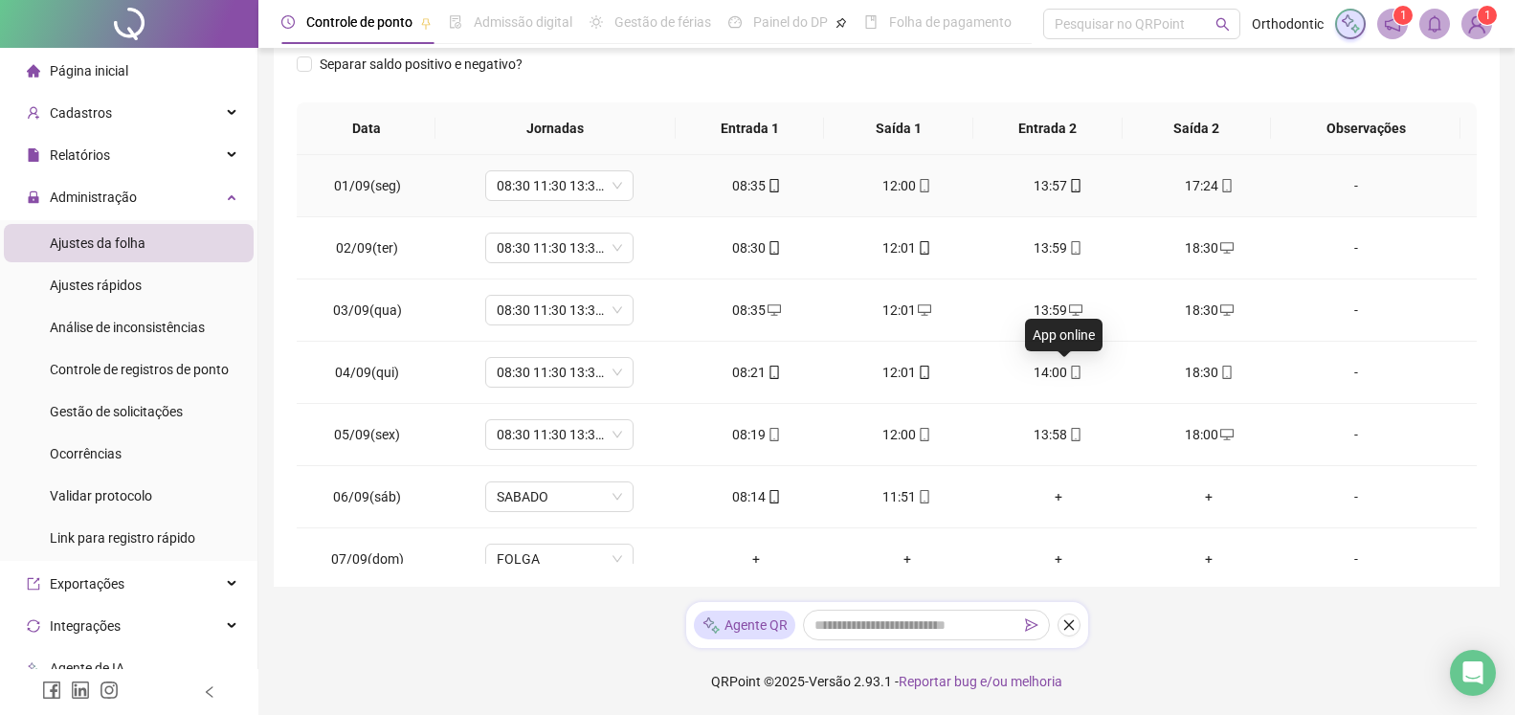
scroll to position [0, 0]
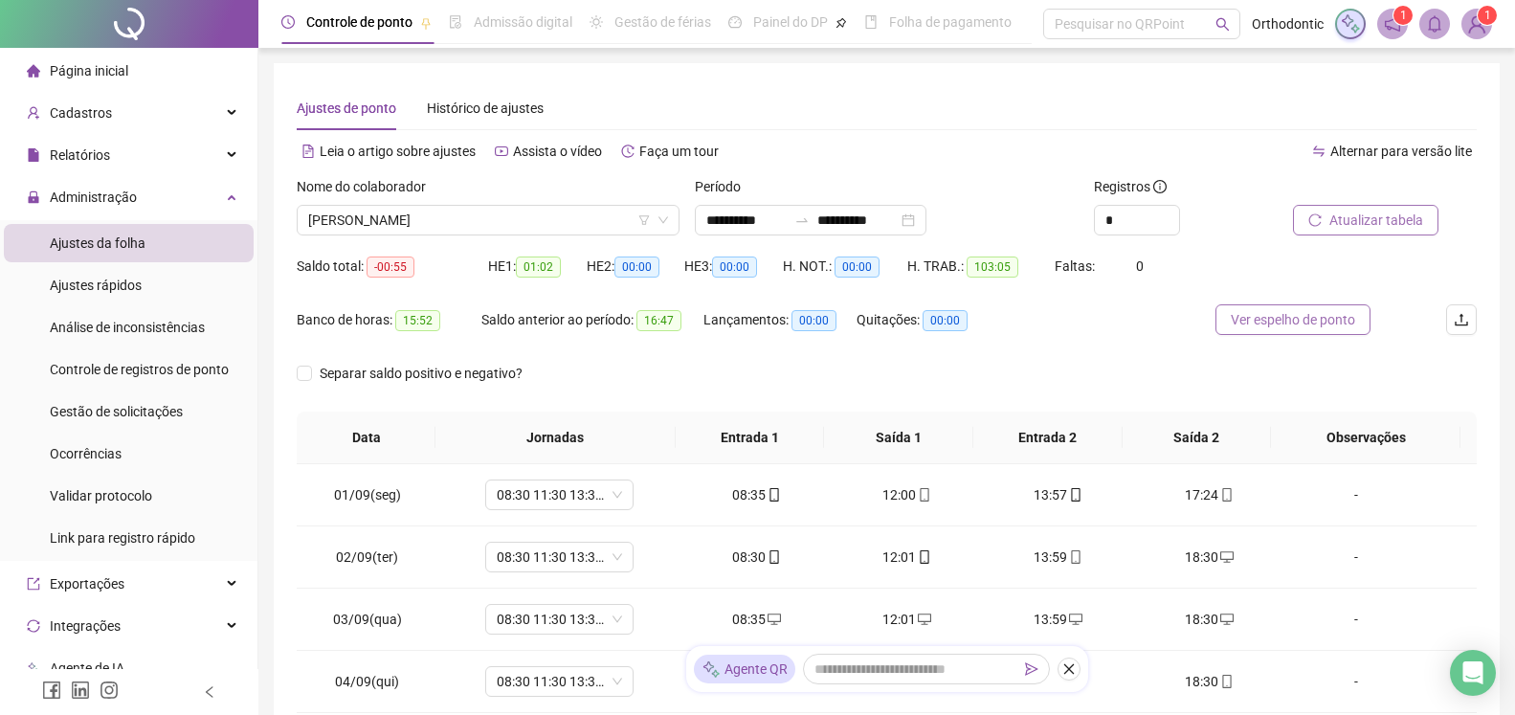
click at [1298, 321] on span "Ver espelho de ponto" at bounding box center [1292, 319] width 124 height 21
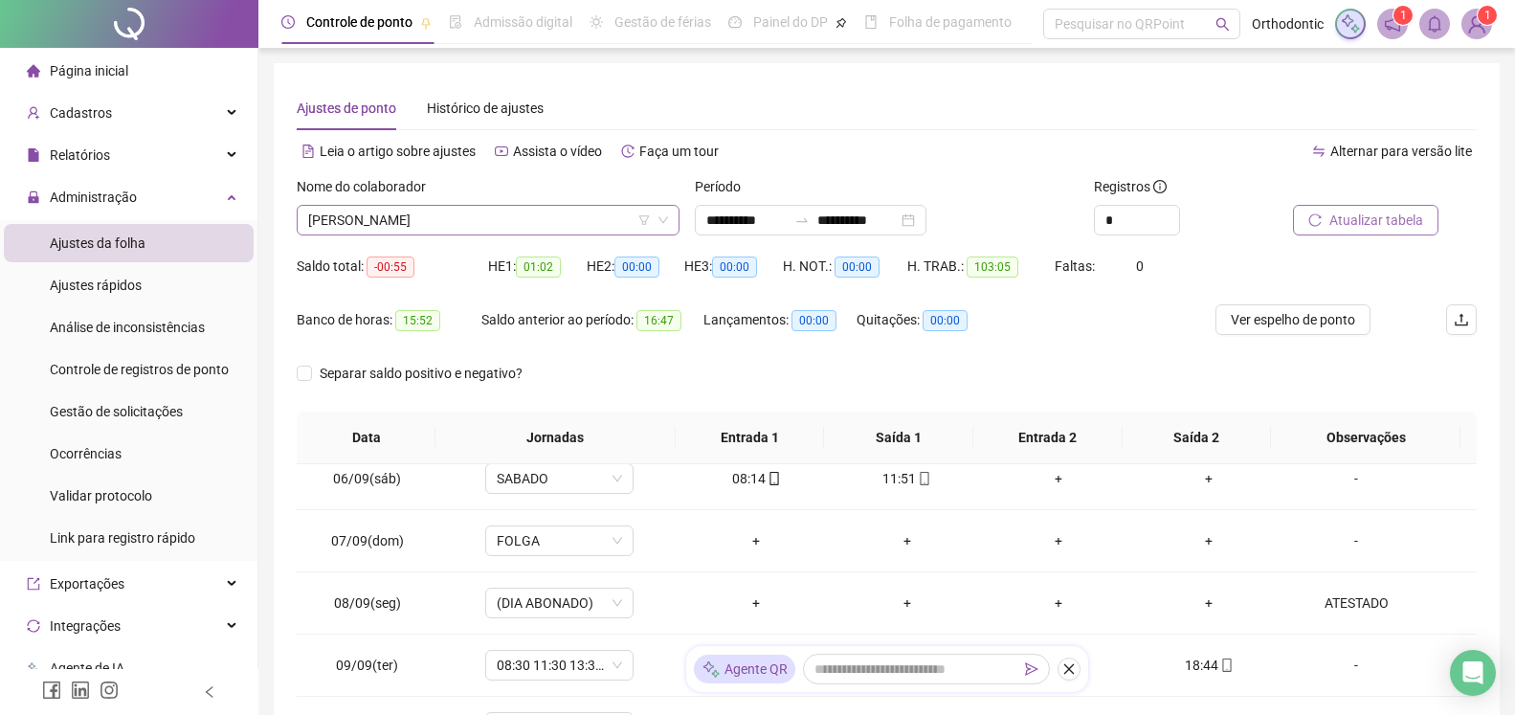
click at [555, 228] on span "[PERSON_NAME]" at bounding box center [488, 220] width 360 height 29
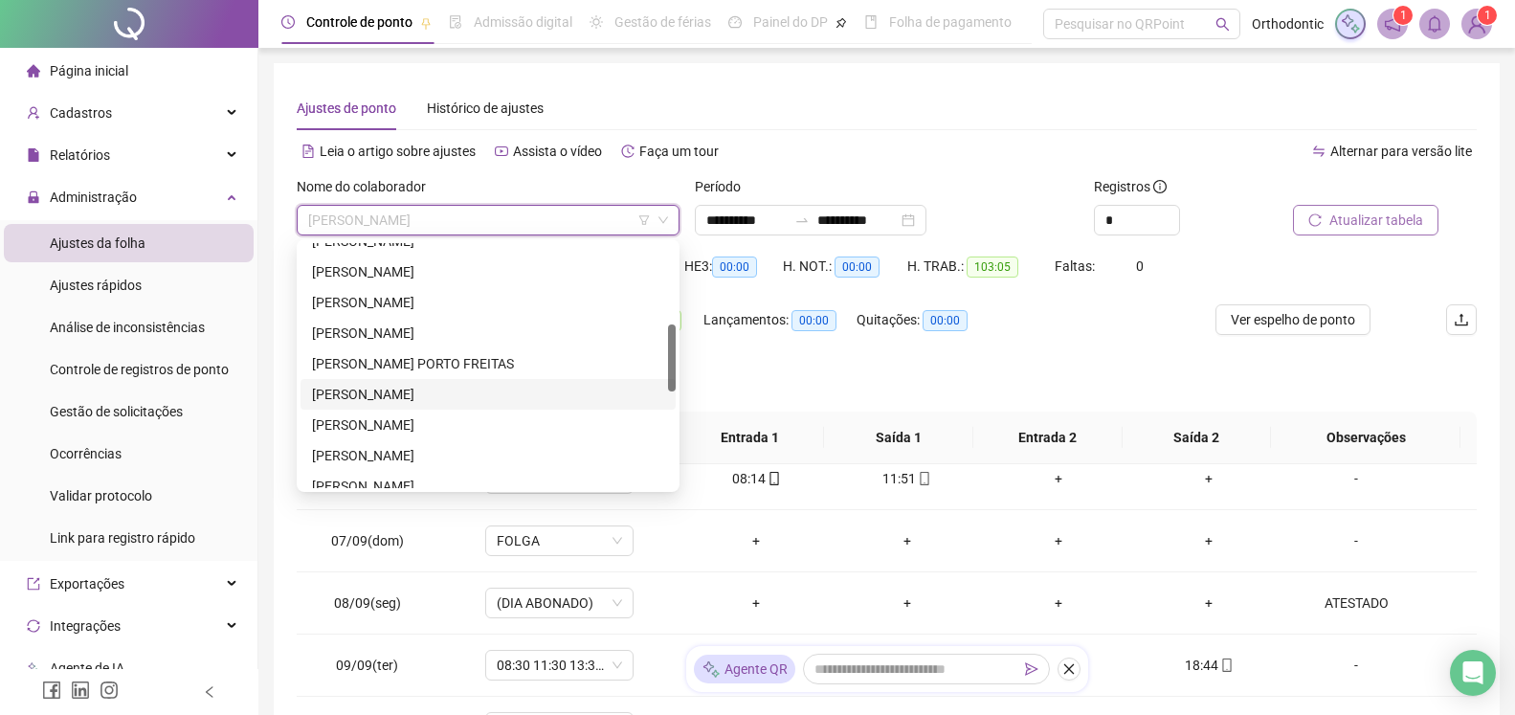
scroll to position [195, 0]
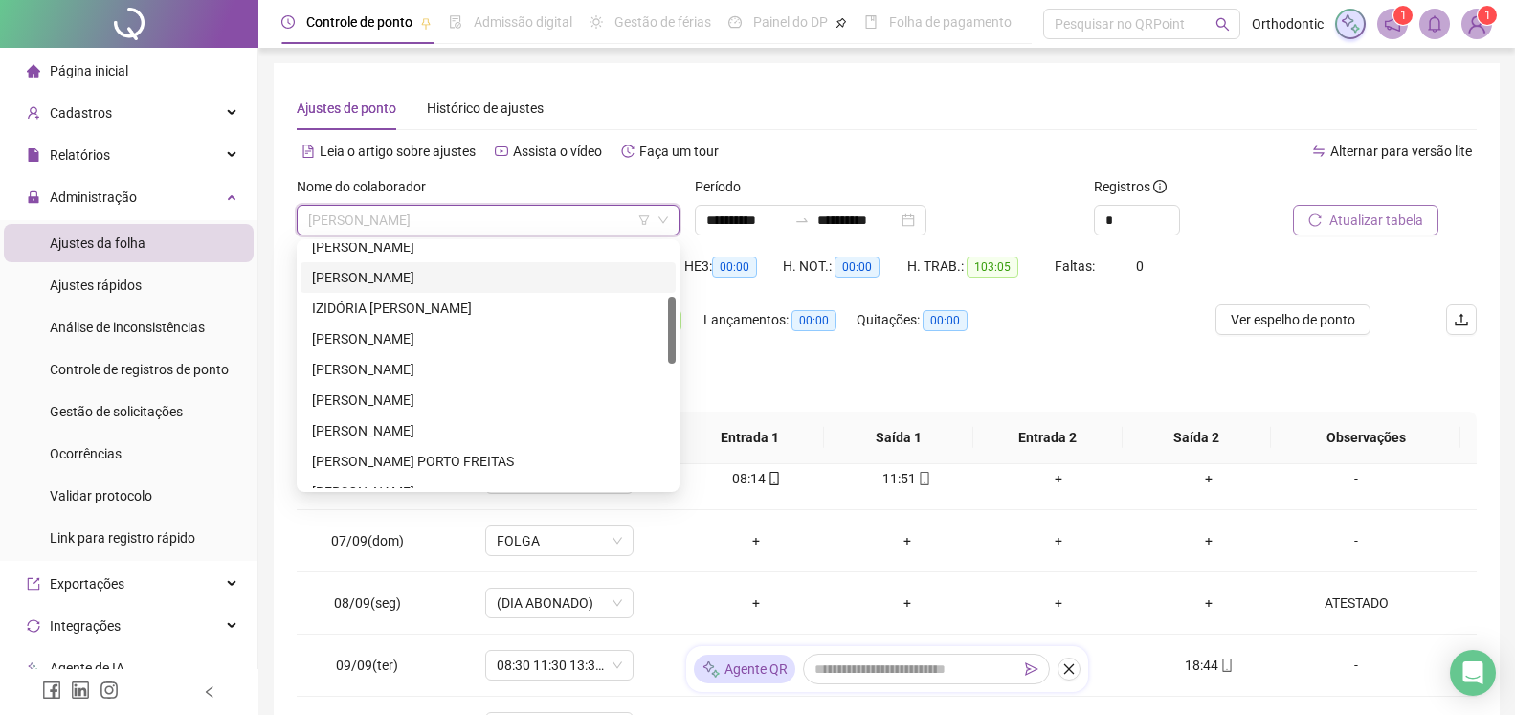
click at [432, 280] on div "[PERSON_NAME]" at bounding box center [488, 277] width 352 height 21
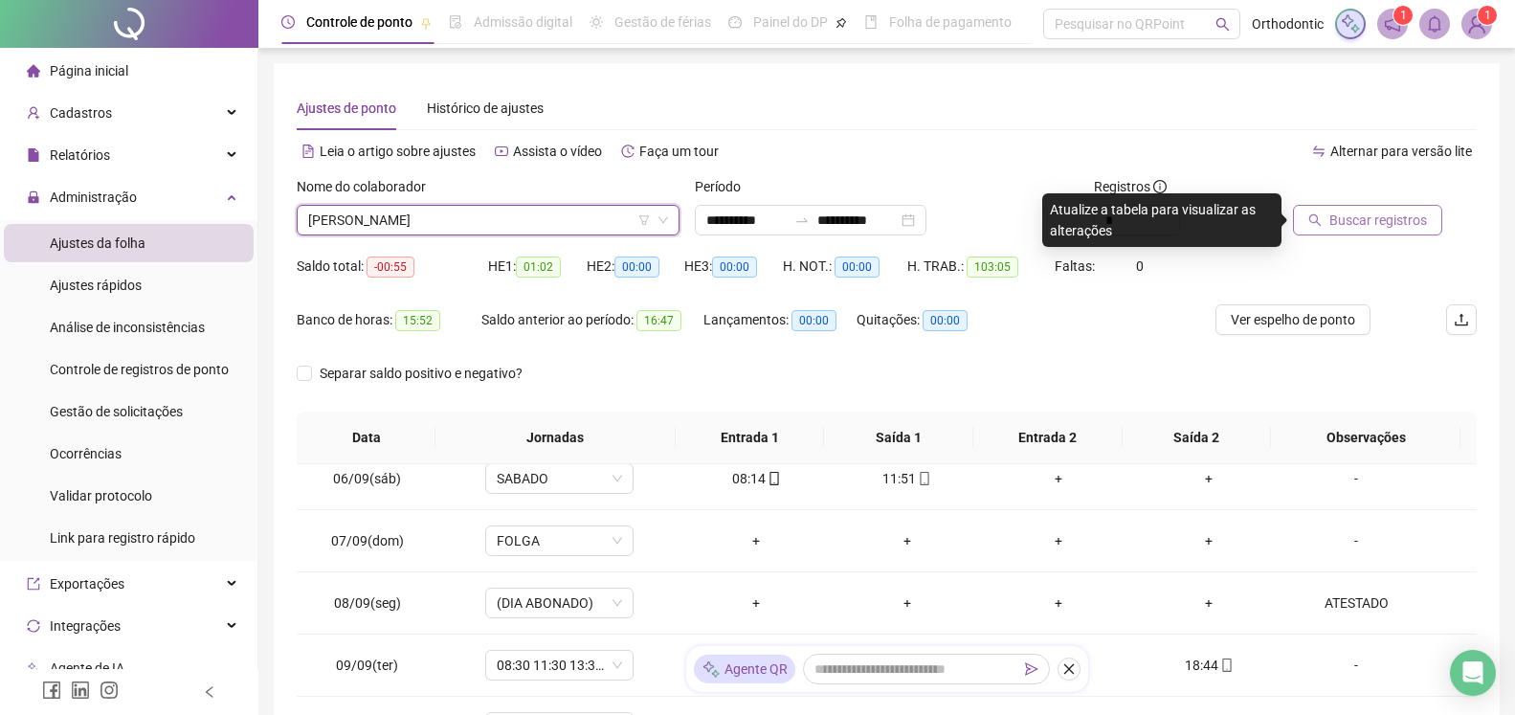
click at [1372, 227] on span "Buscar registros" at bounding box center [1378, 220] width 98 height 21
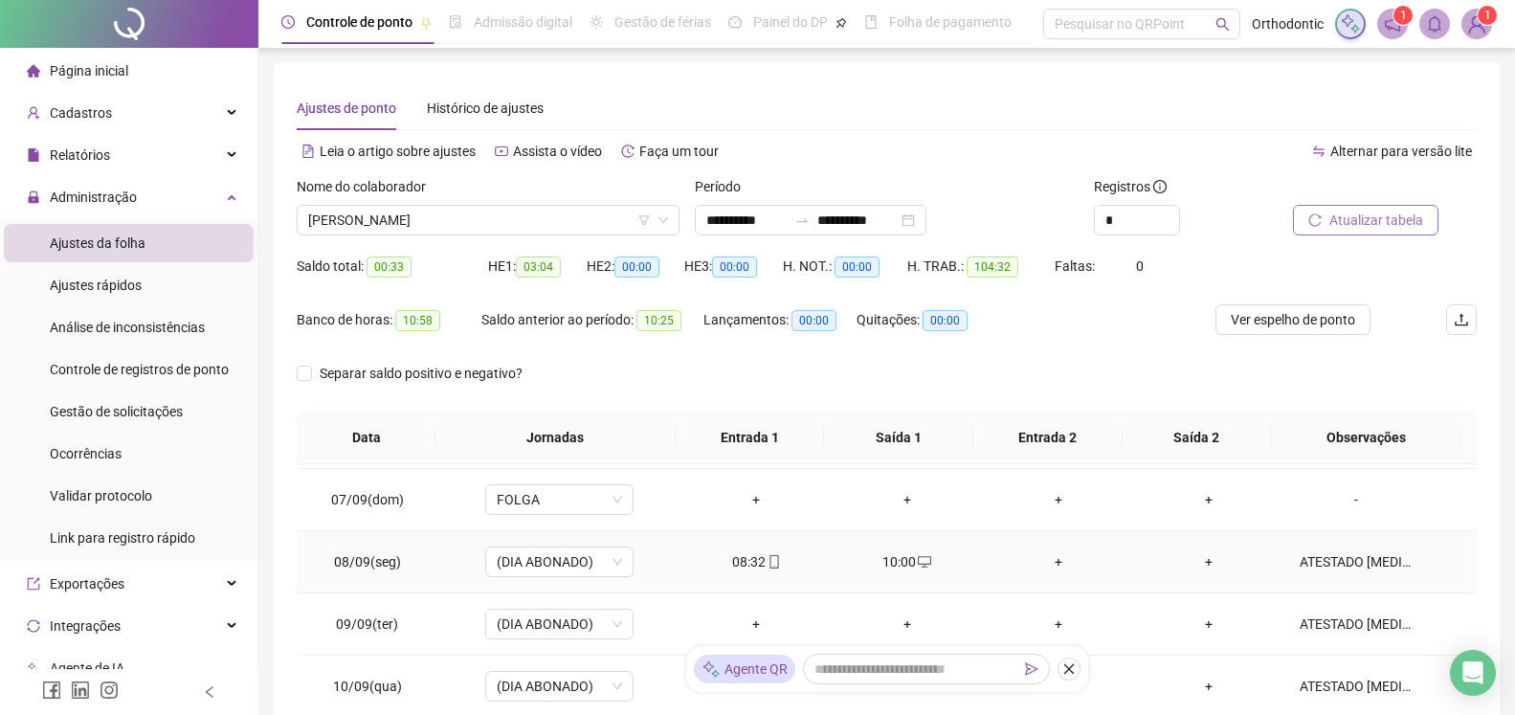
scroll to position [259, 0]
